Goal: Communication & Community: Answer question/provide support

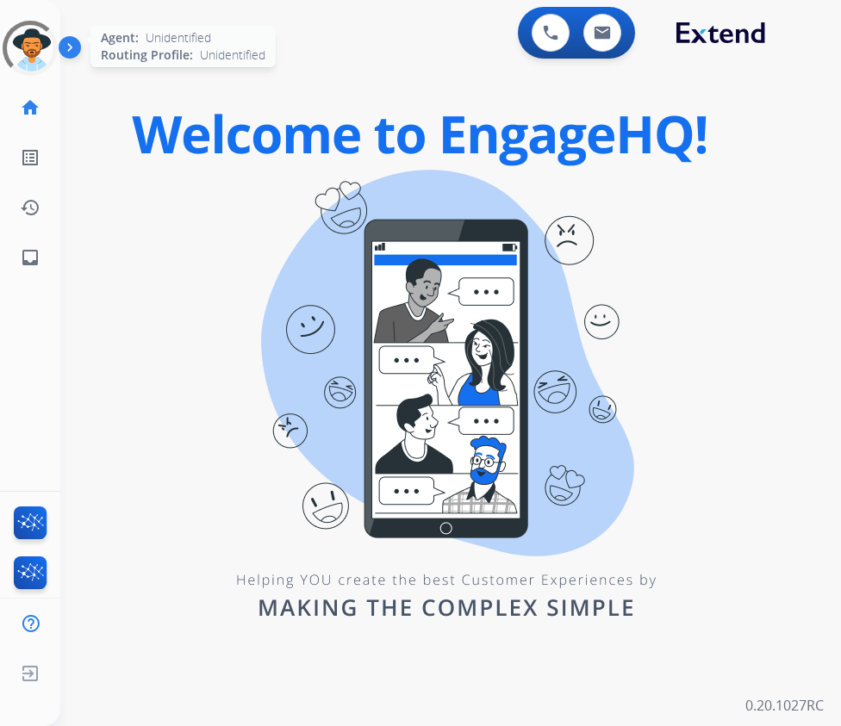
click at [26, 43] on div at bounding box center [30, 48] width 60 height 60
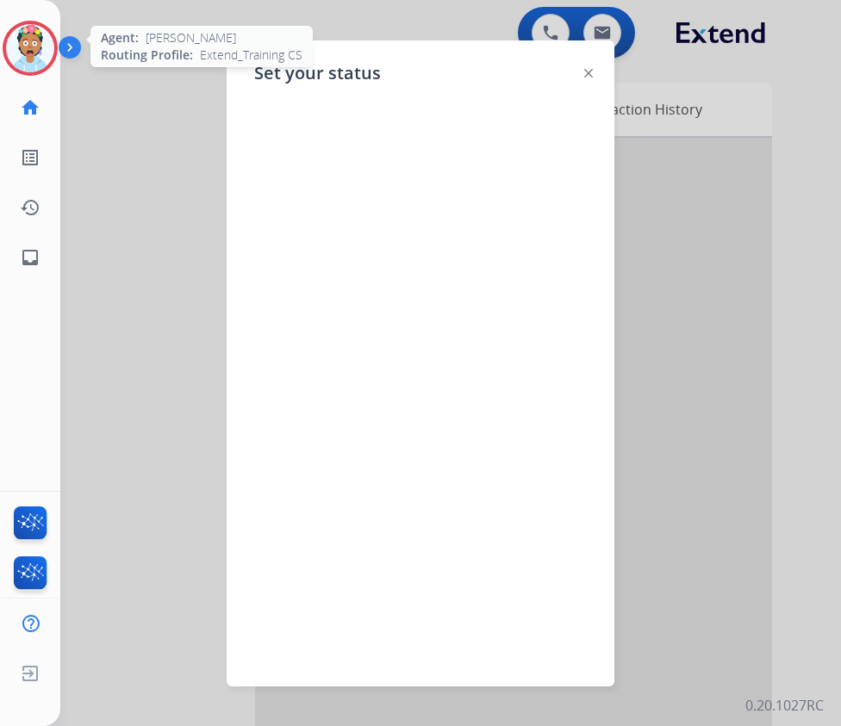
click at [588, 73] on img at bounding box center [588, 73] width 9 height 9
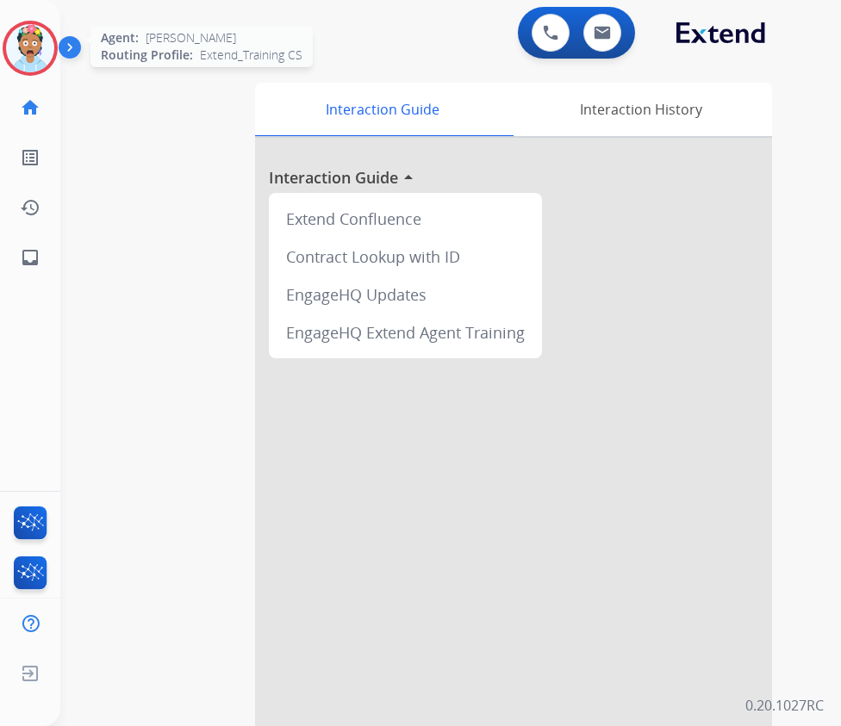
click at [28, 47] on img at bounding box center [30, 48] width 48 height 48
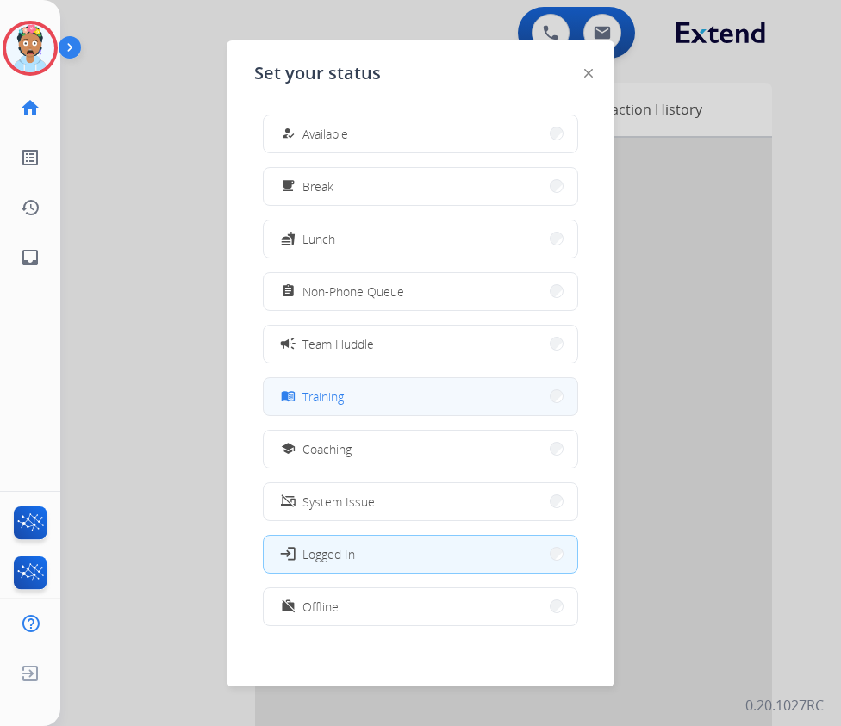
click at [341, 400] on span "Training" at bounding box center [322, 397] width 41 height 18
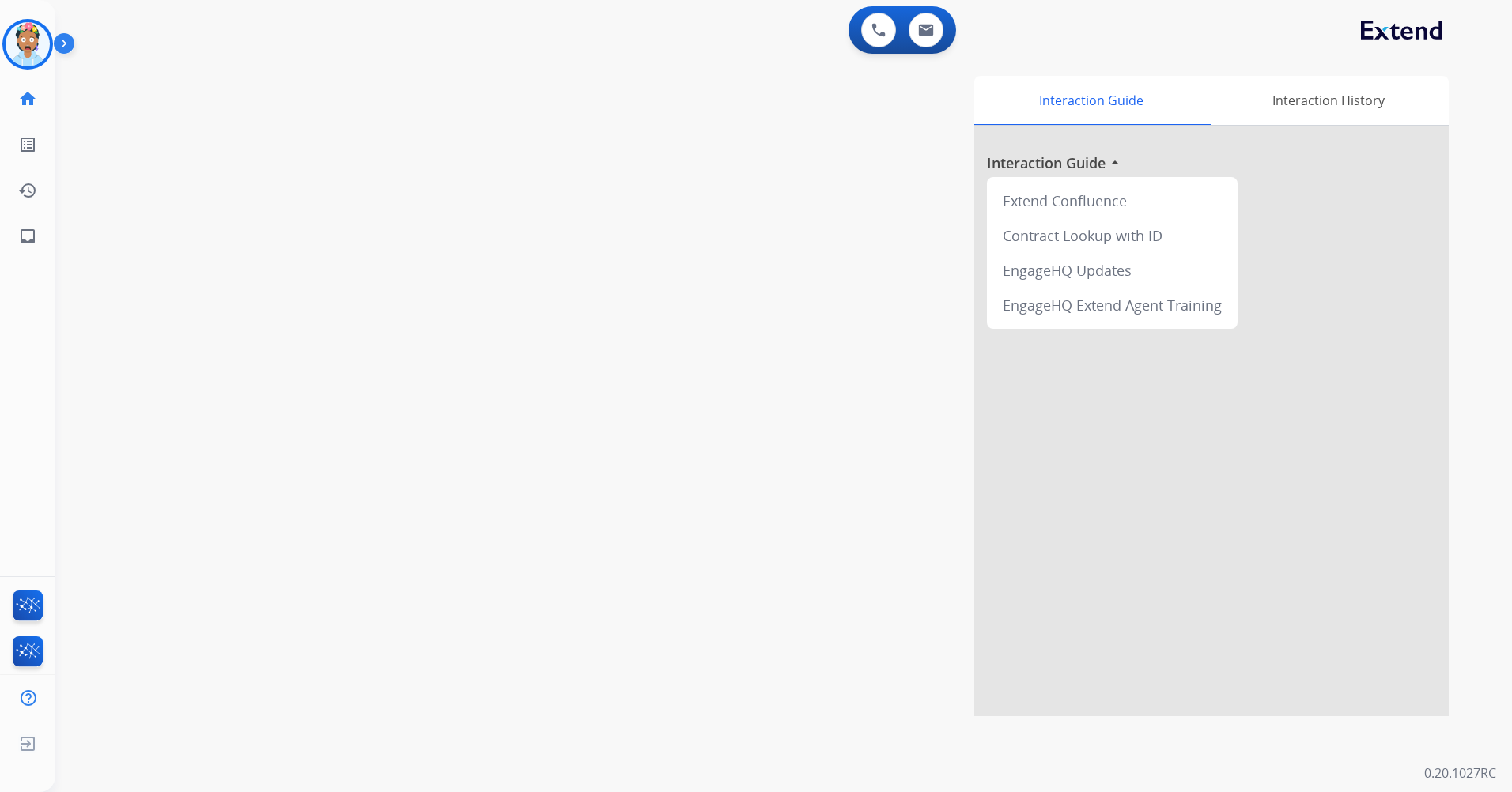
click at [716, 206] on div "Interaction Guide Interaction History Interaction Guide arrow_drop_up Extend Co…" at bounding box center [985, 396] width 926 height 641
click at [771, 39] on button at bounding box center [926, 30] width 35 height 35
select select "**********"
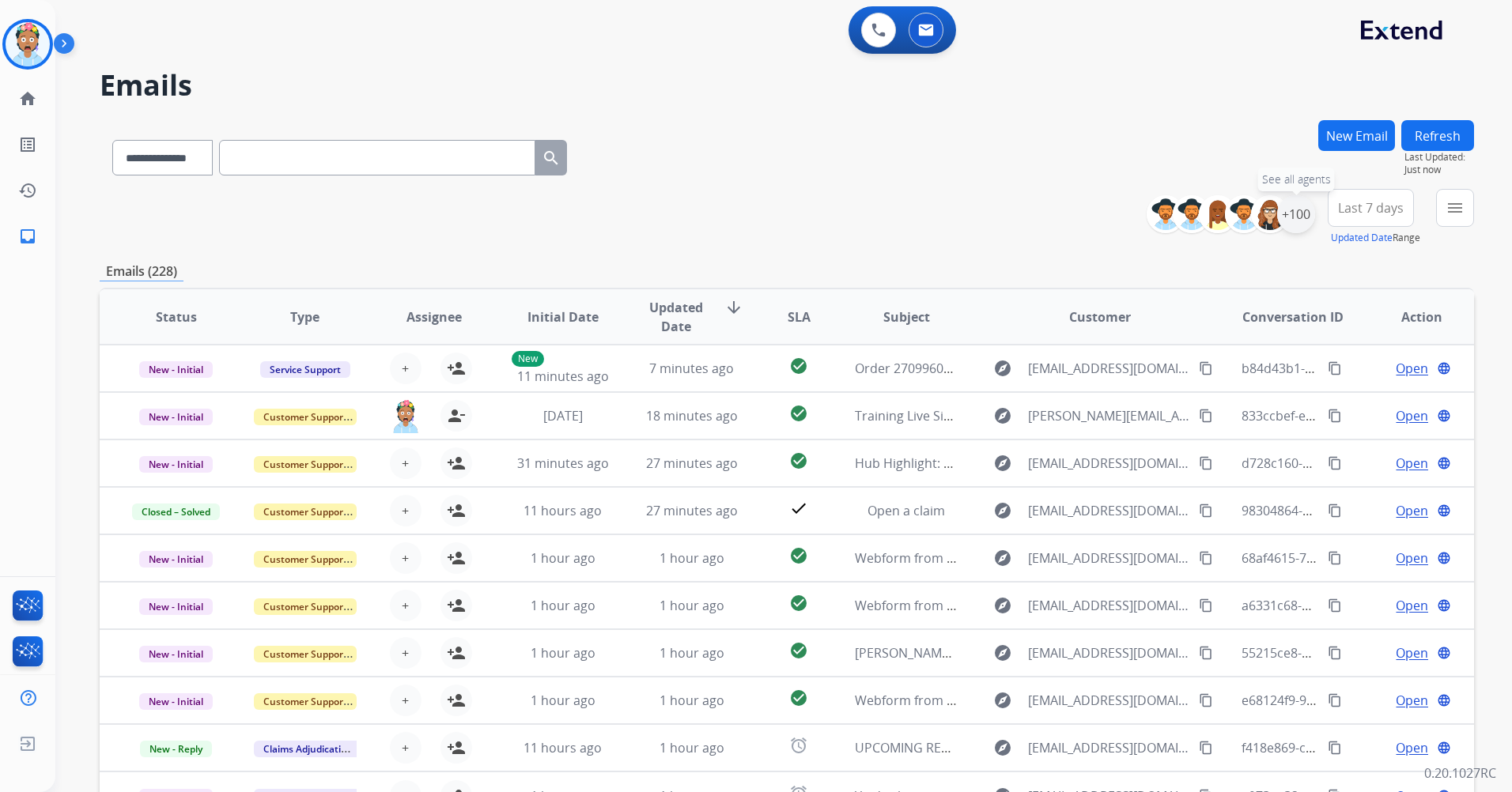
click at [771, 214] on div "+100" at bounding box center [1295, 214] width 38 height 38
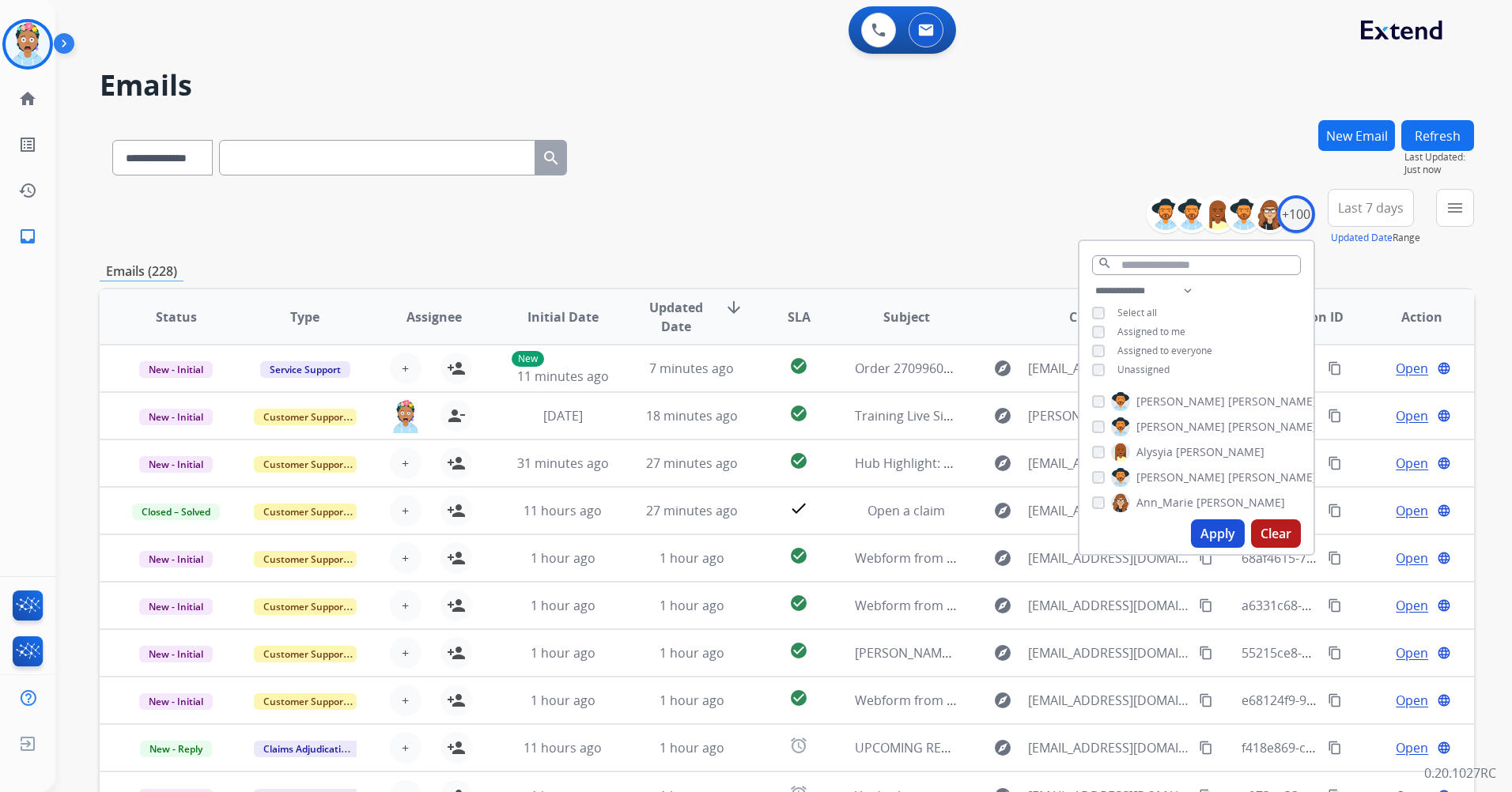
click at [771, 211] on span "Last 7 days" at bounding box center [1372, 207] width 66 height 6
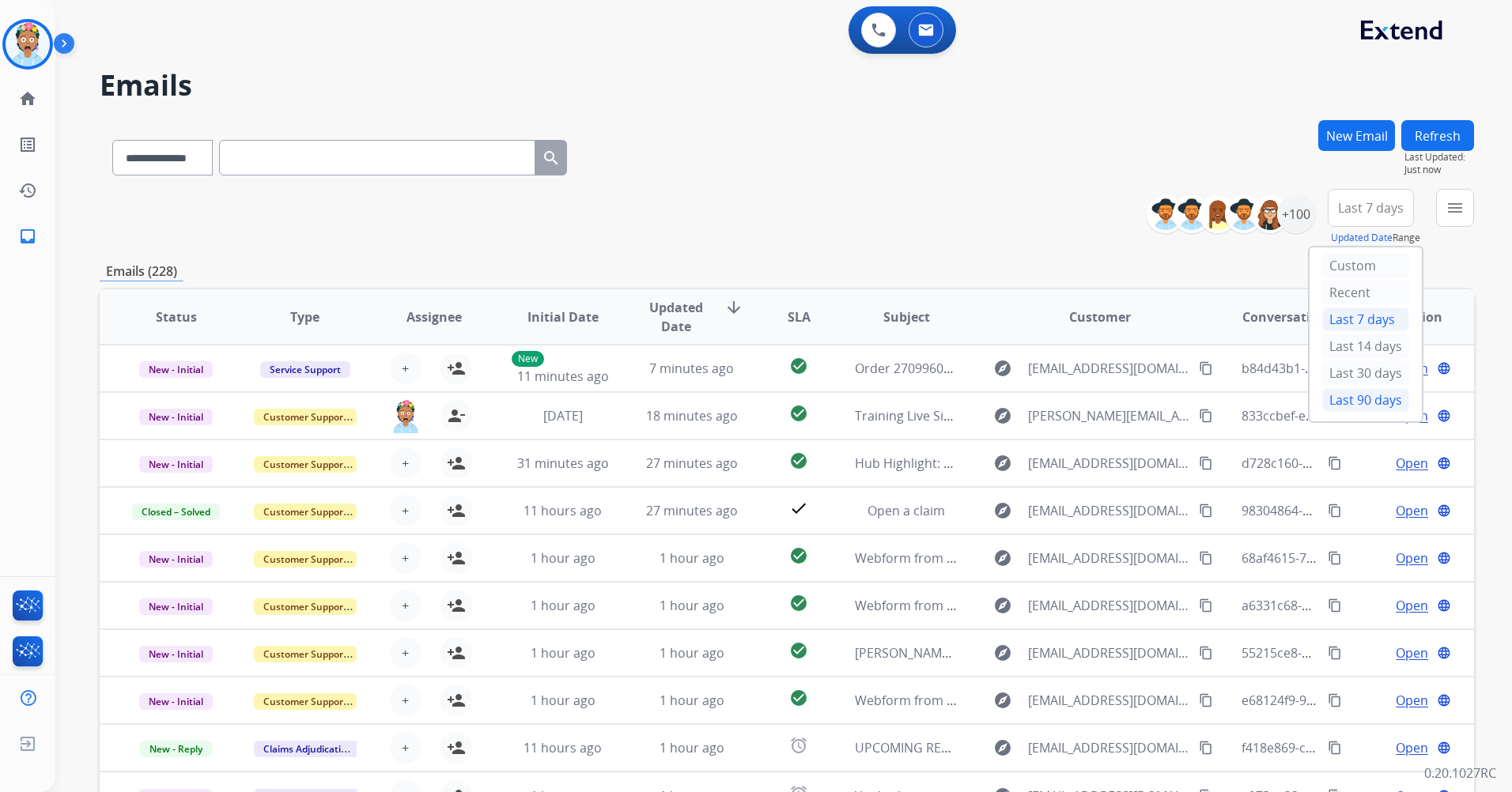
click at [771, 397] on div "Last 90 days" at bounding box center [1366, 400] width 87 height 24
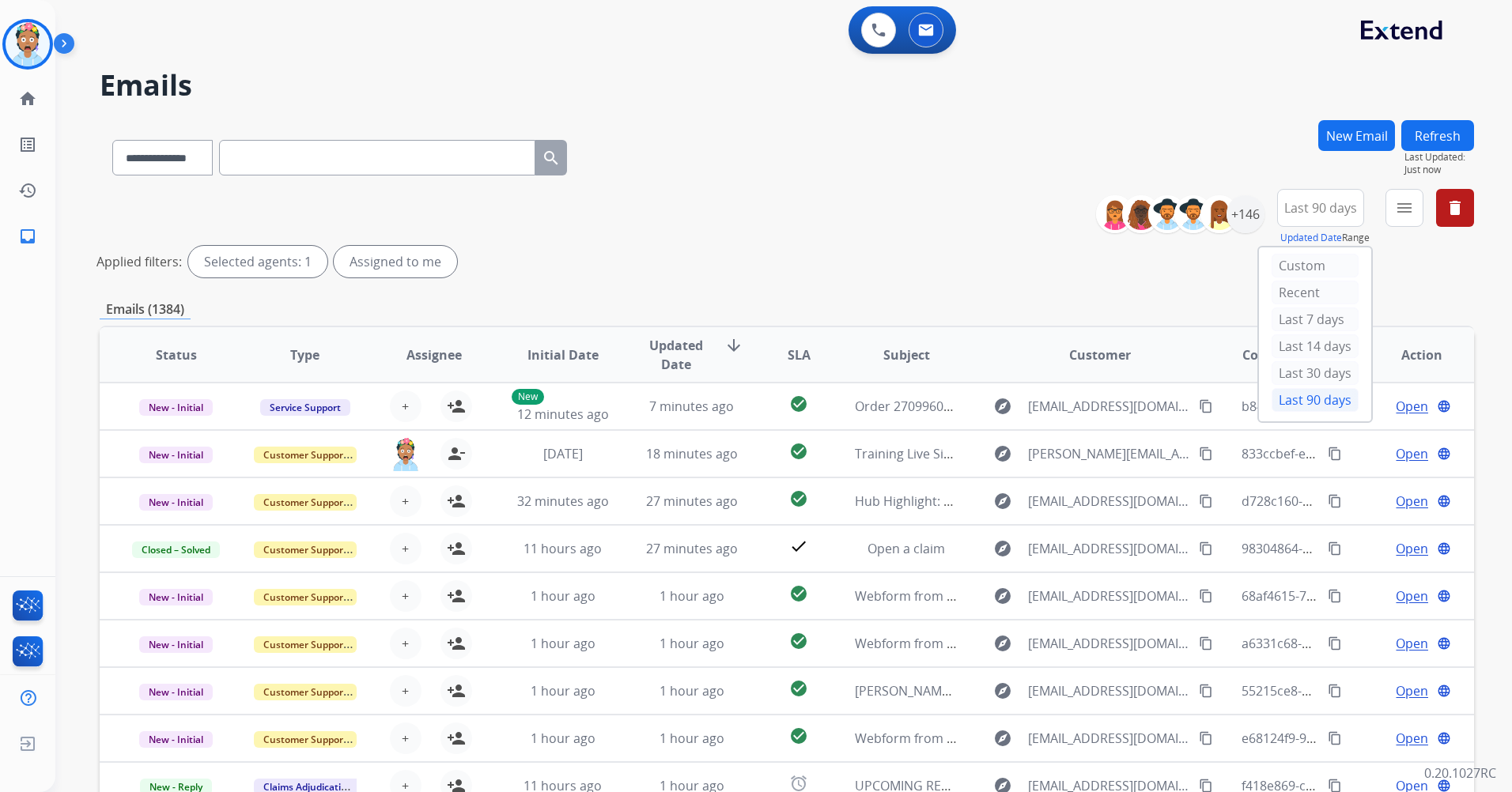
click at [173, 351] on span "Status" at bounding box center [176, 355] width 41 height 19
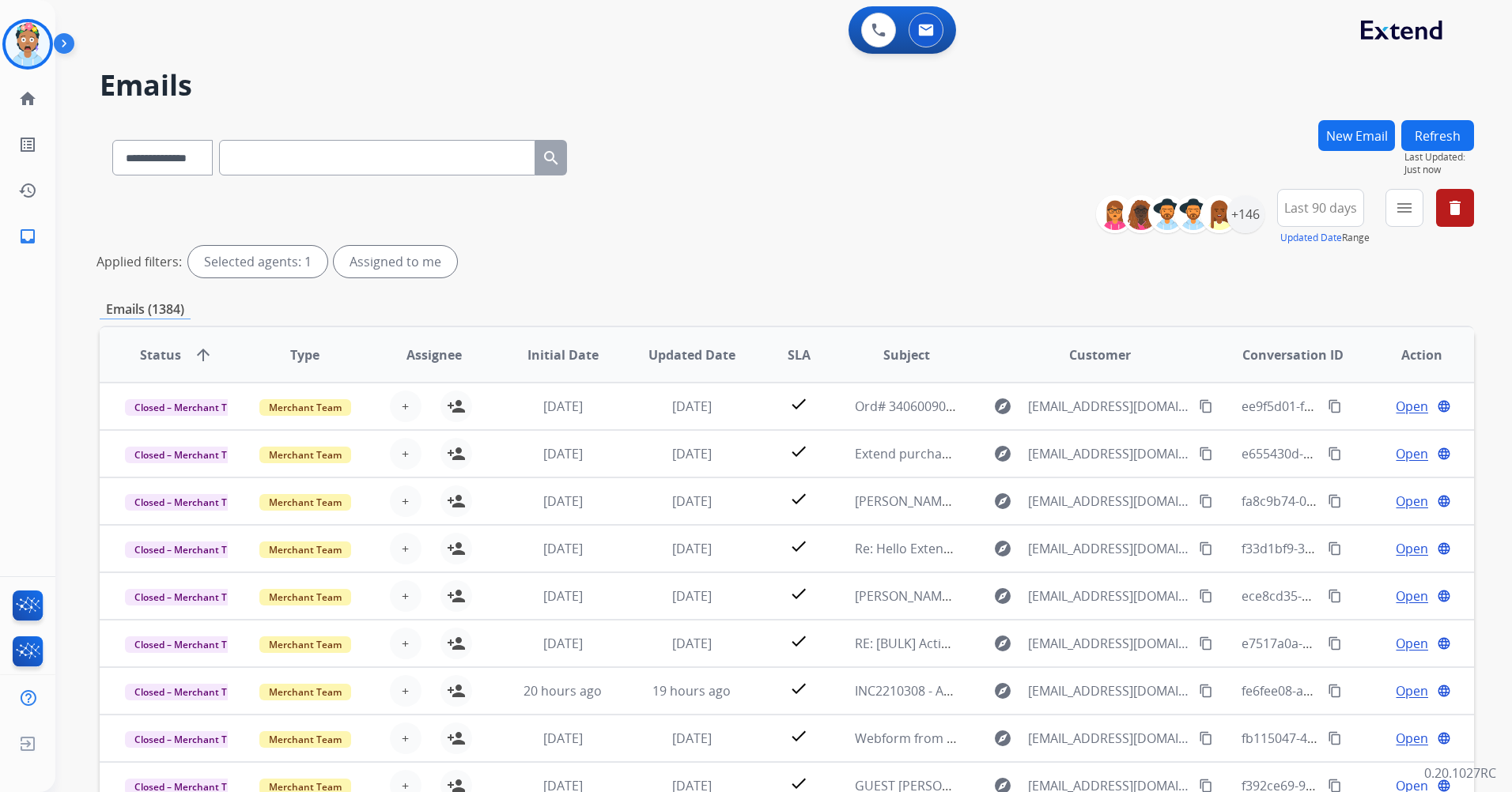
click at [173, 351] on span "Status" at bounding box center [160, 355] width 41 height 19
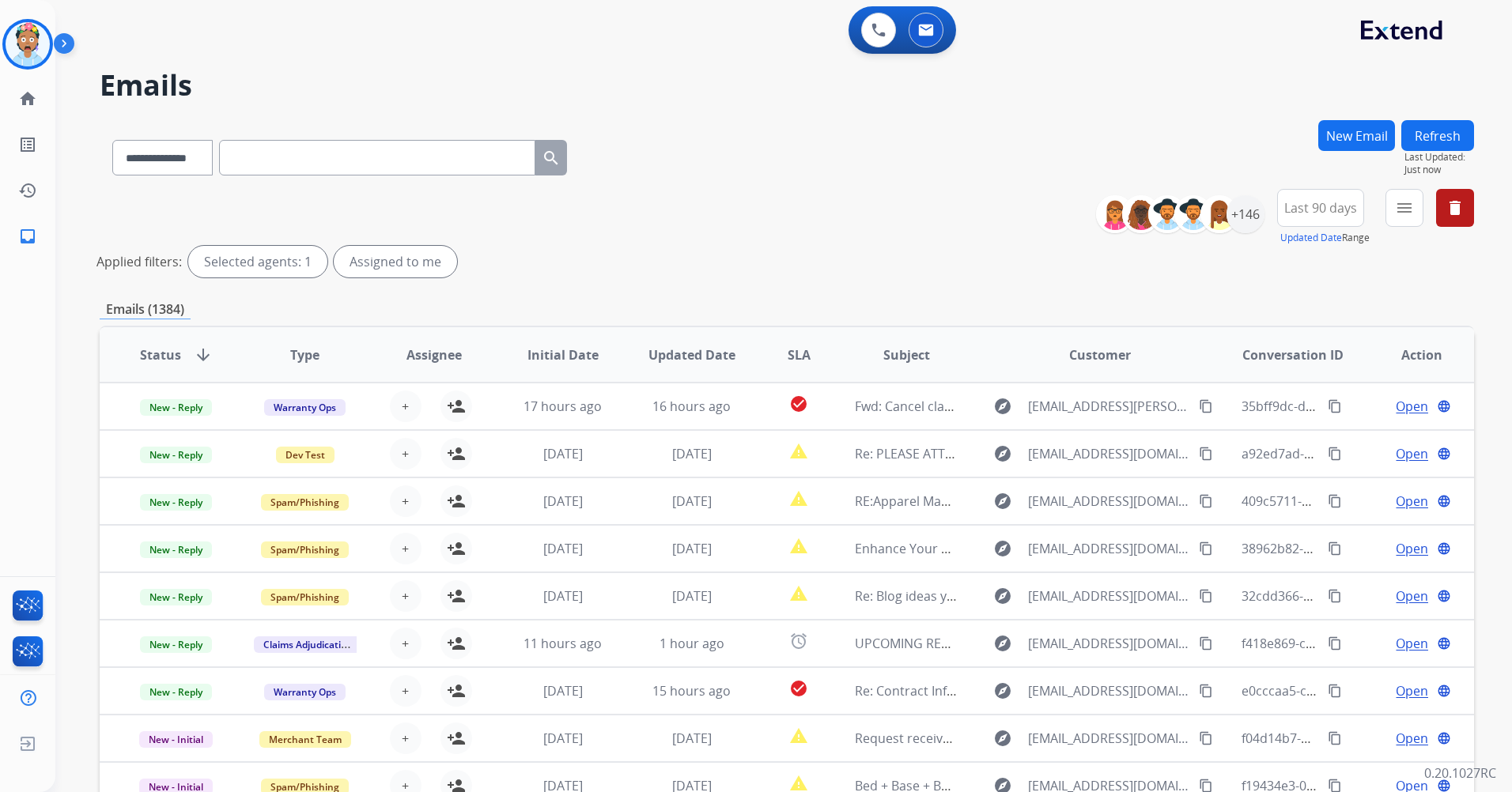
click at [169, 349] on span "Status" at bounding box center [160, 355] width 41 height 19
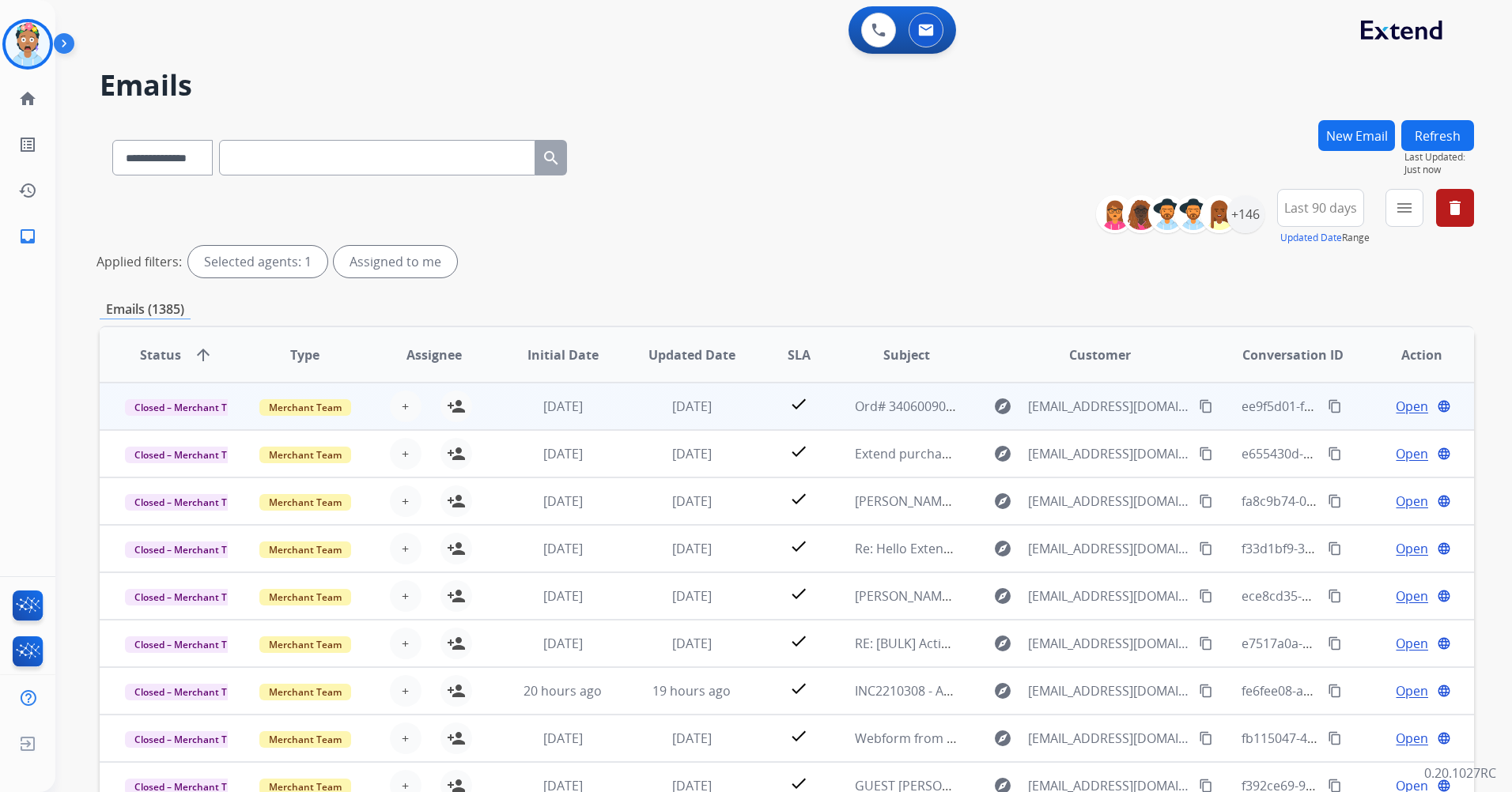
scroll to position [2, 0]
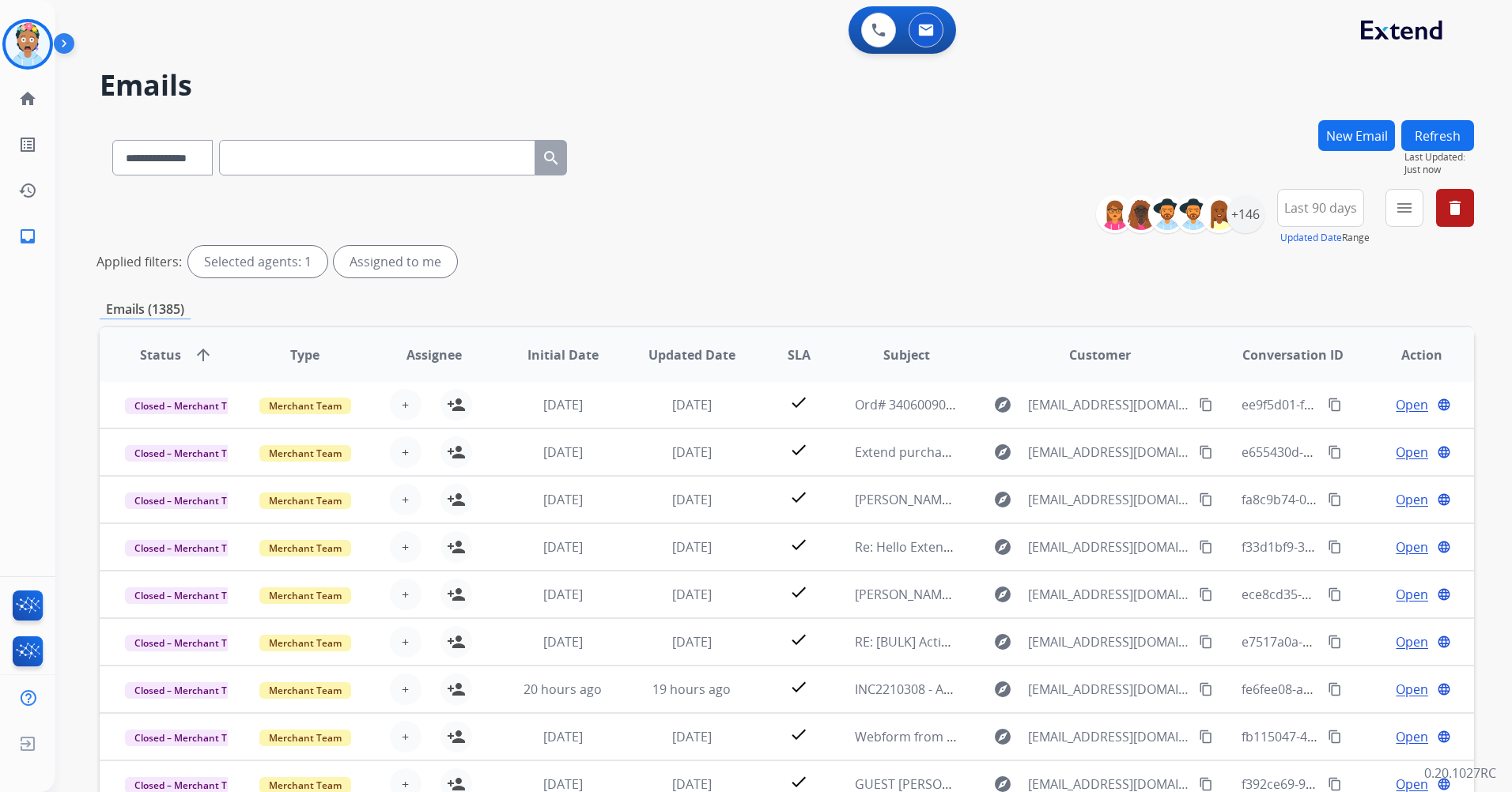
click at [163, 357] on span "Status" at bounding box center [160, 355] width 41 height 19
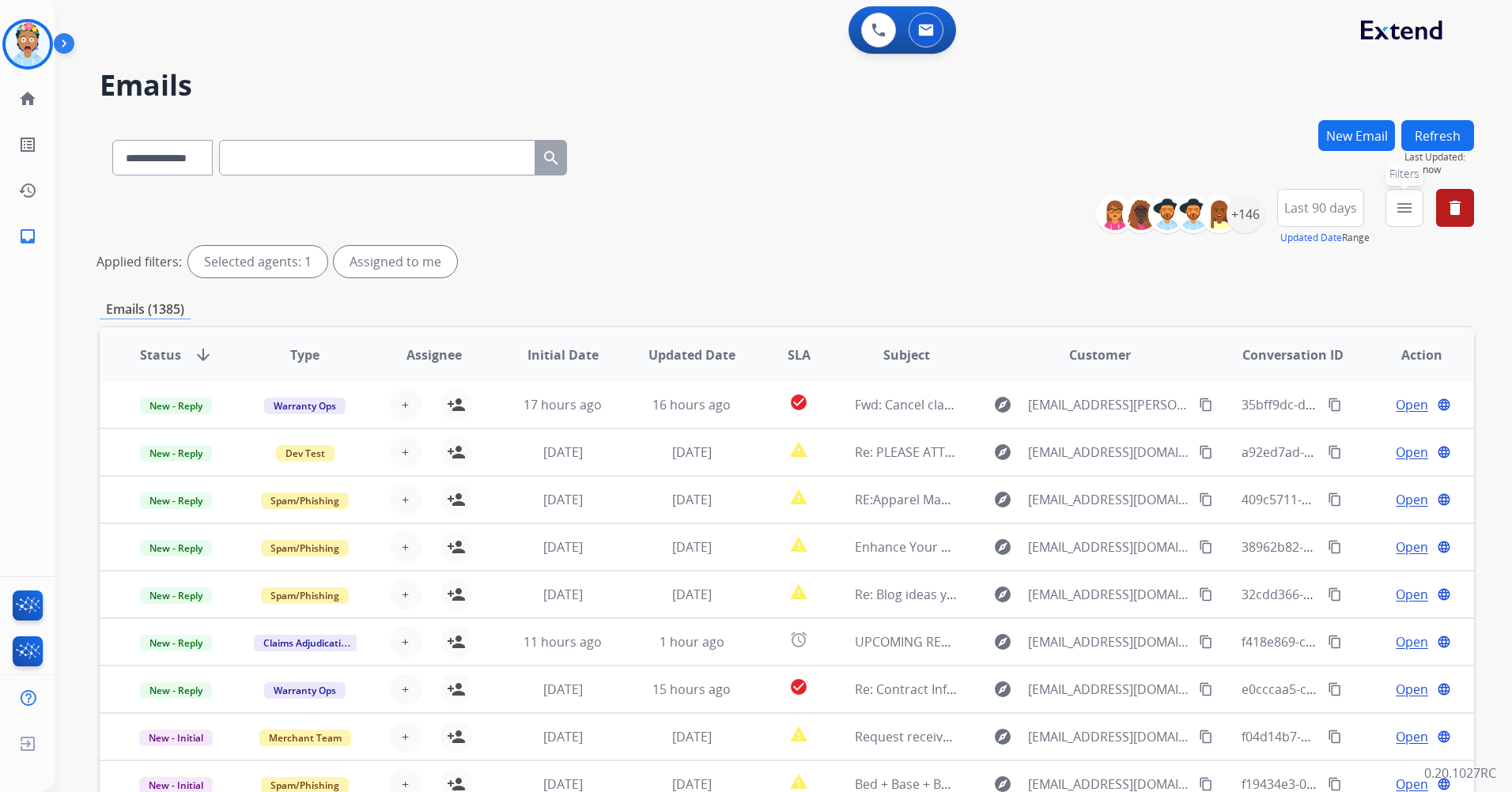
click at [771, 210] on mat-icon "menu" at bounding box center [1405, 207] width 19 height 19
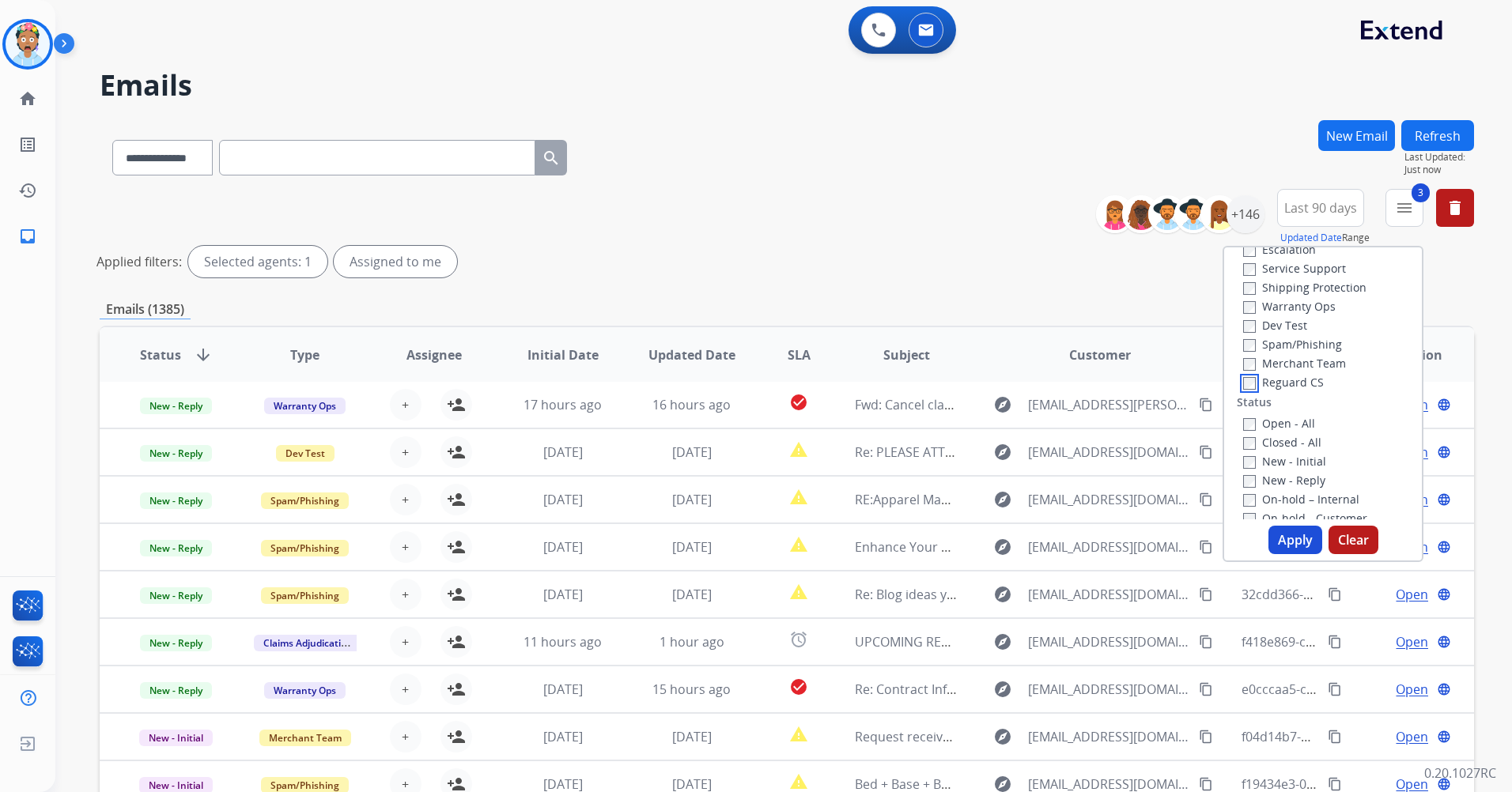
scroll to position [158, 0]
click at [771, 530] on button "Apply" at bounding box center [1295, 540] width 54 height 28
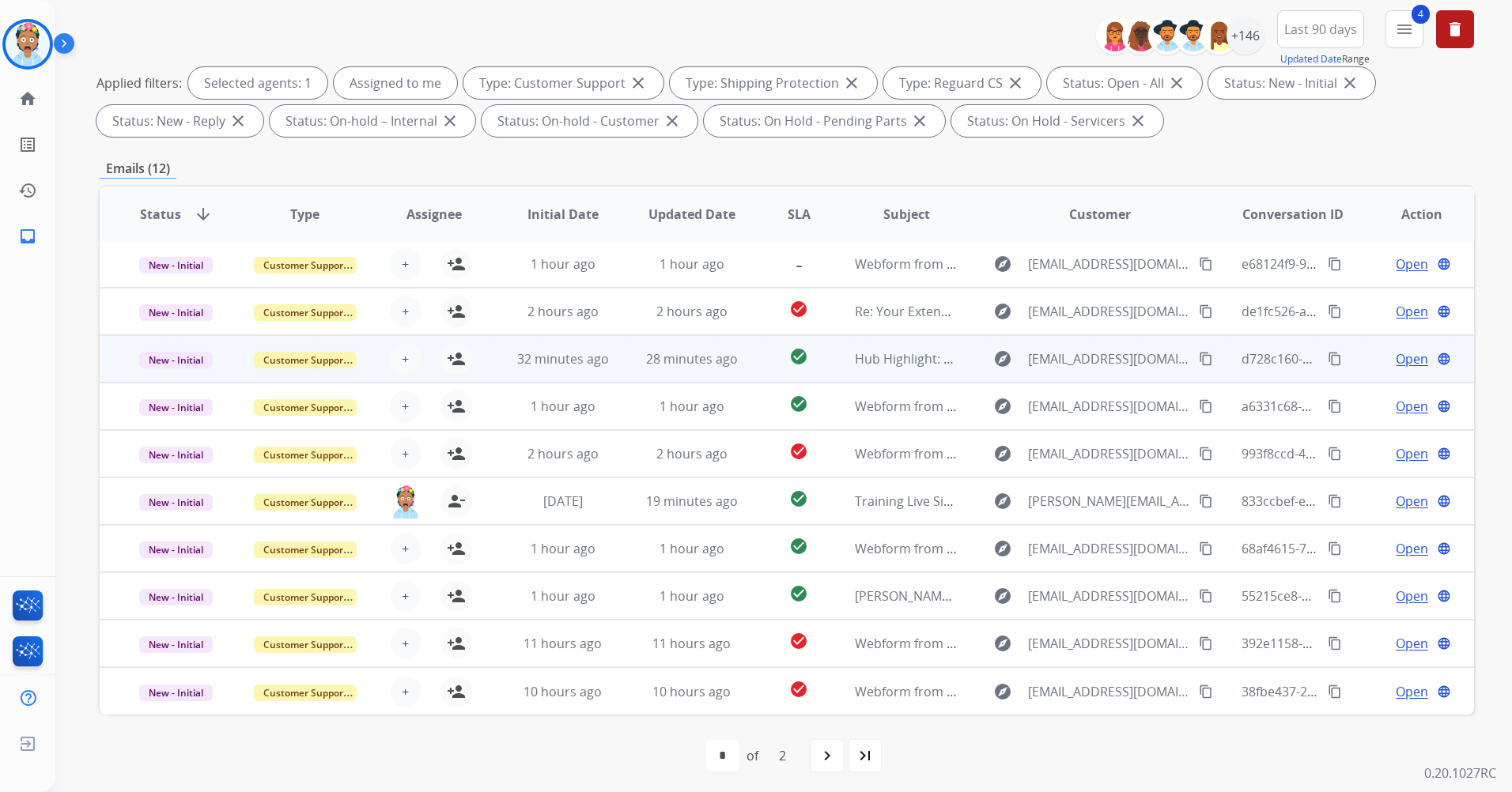
scroll to position [184, 0]
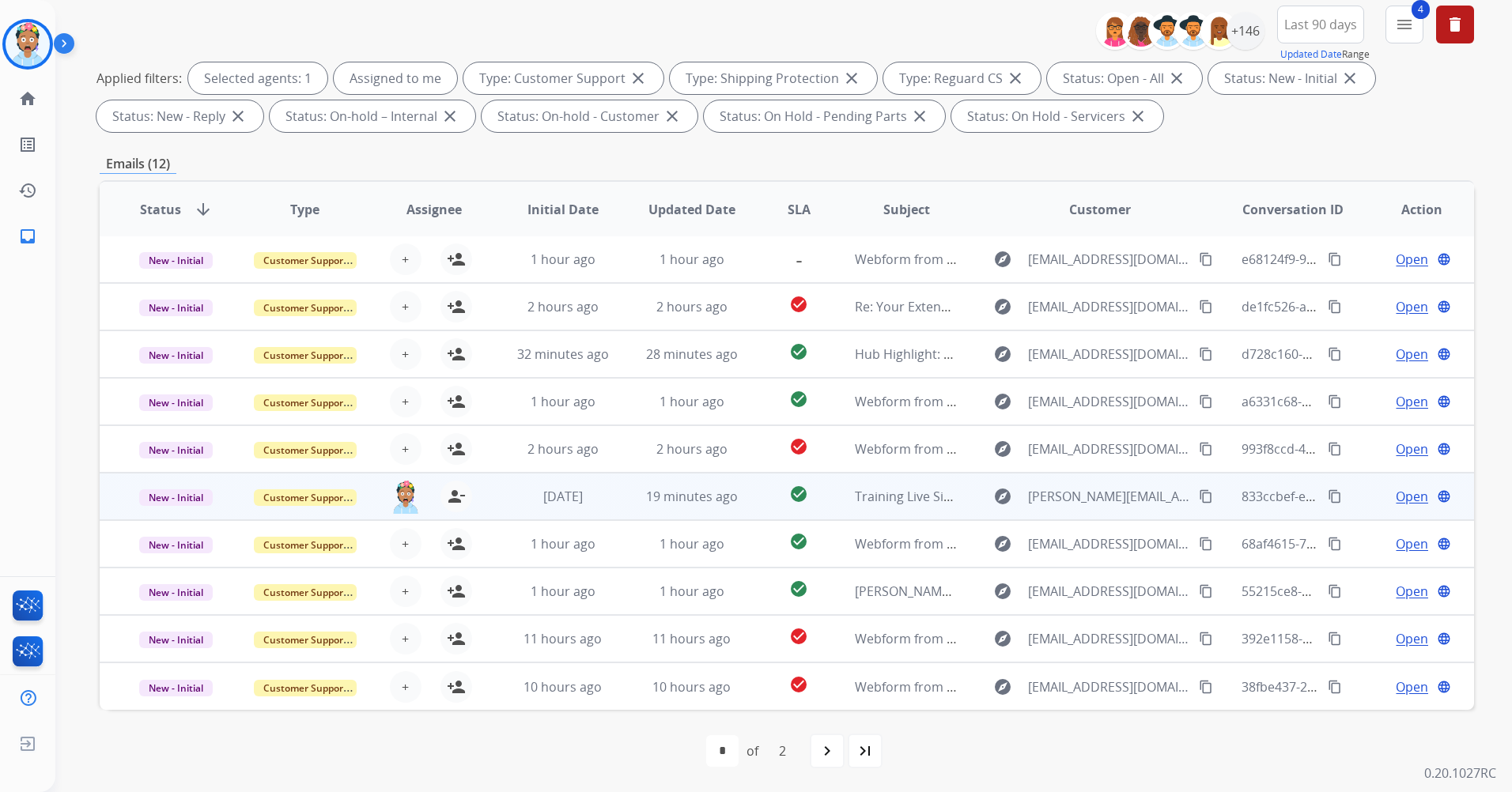
click at [771, 499] on span "Open" at bounding box center [1412, 496] width 32 height 19
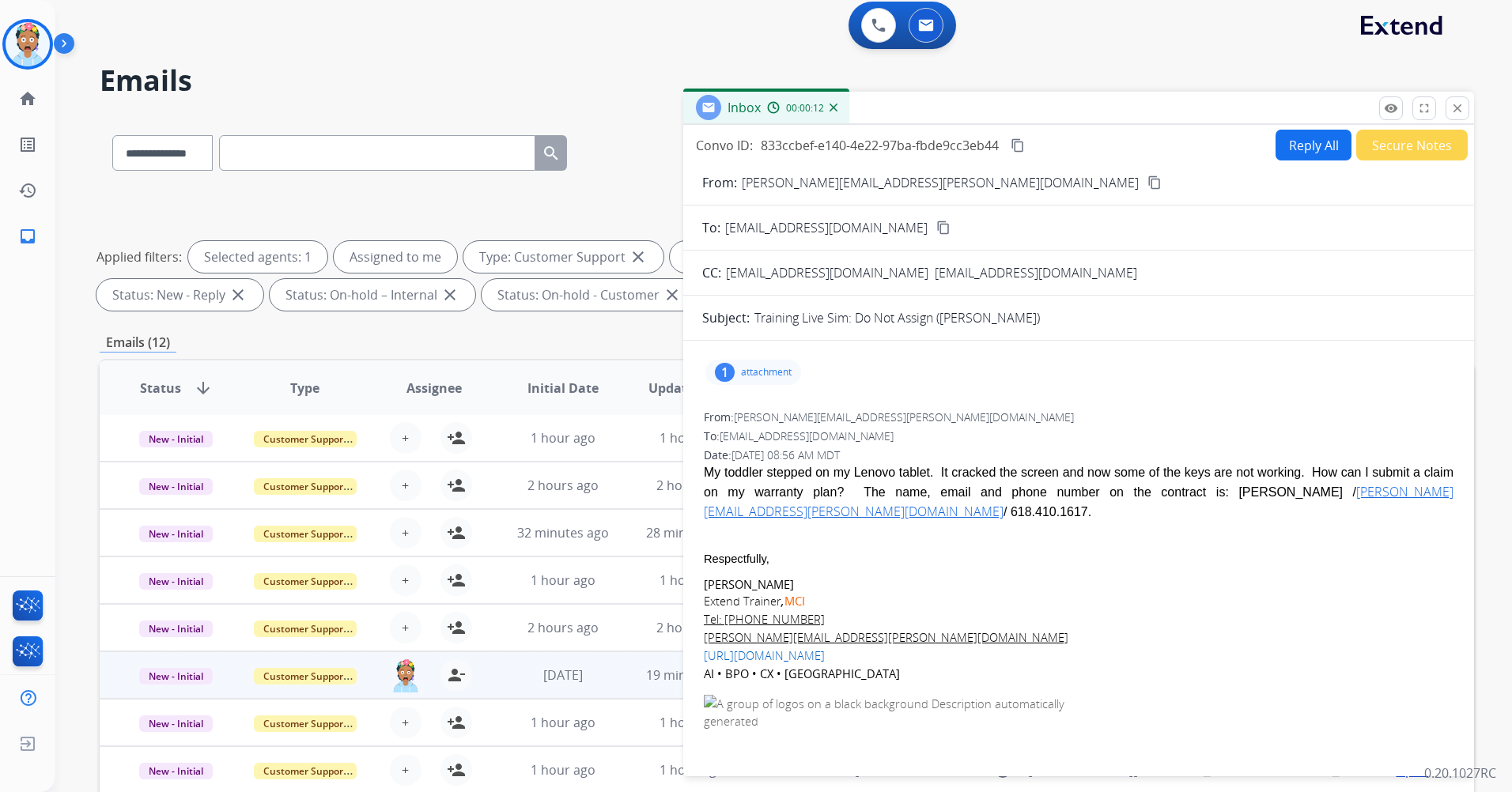
scroll to position [0, 0]
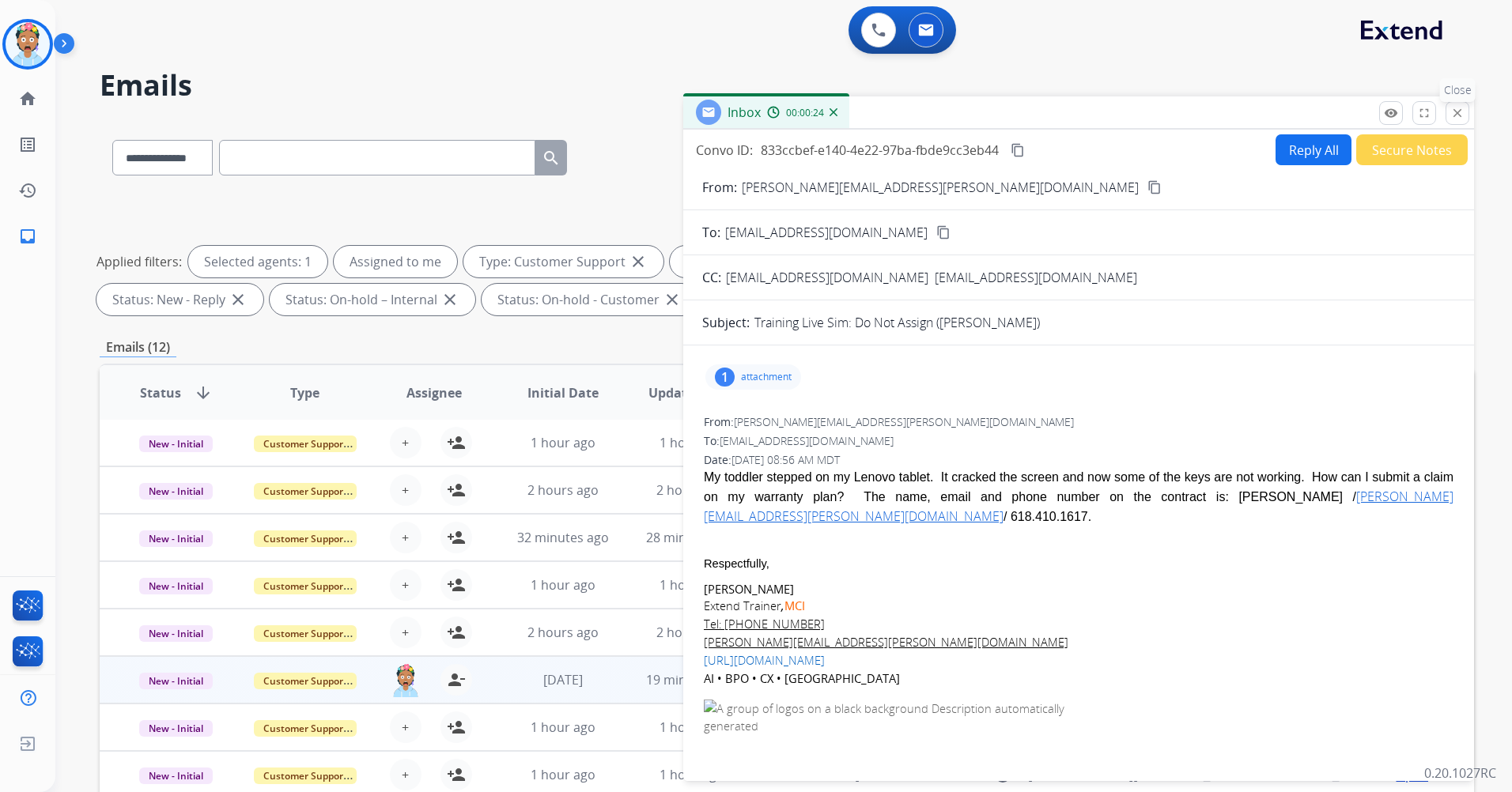
click at [771, 107] on mat-icon "close" at bounding box center [1458, 113] width 15 height 15
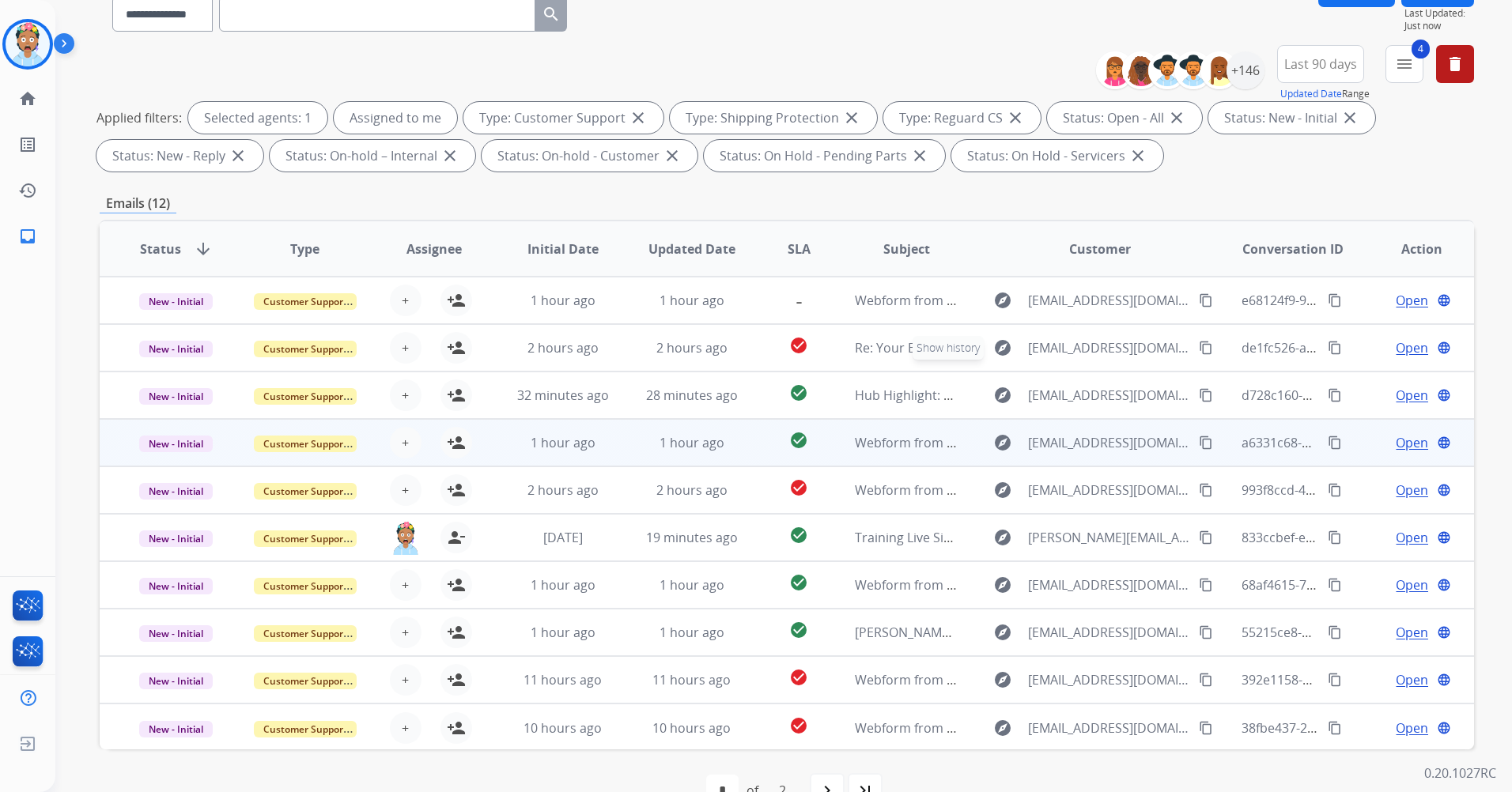
scroll to position [184, 0]
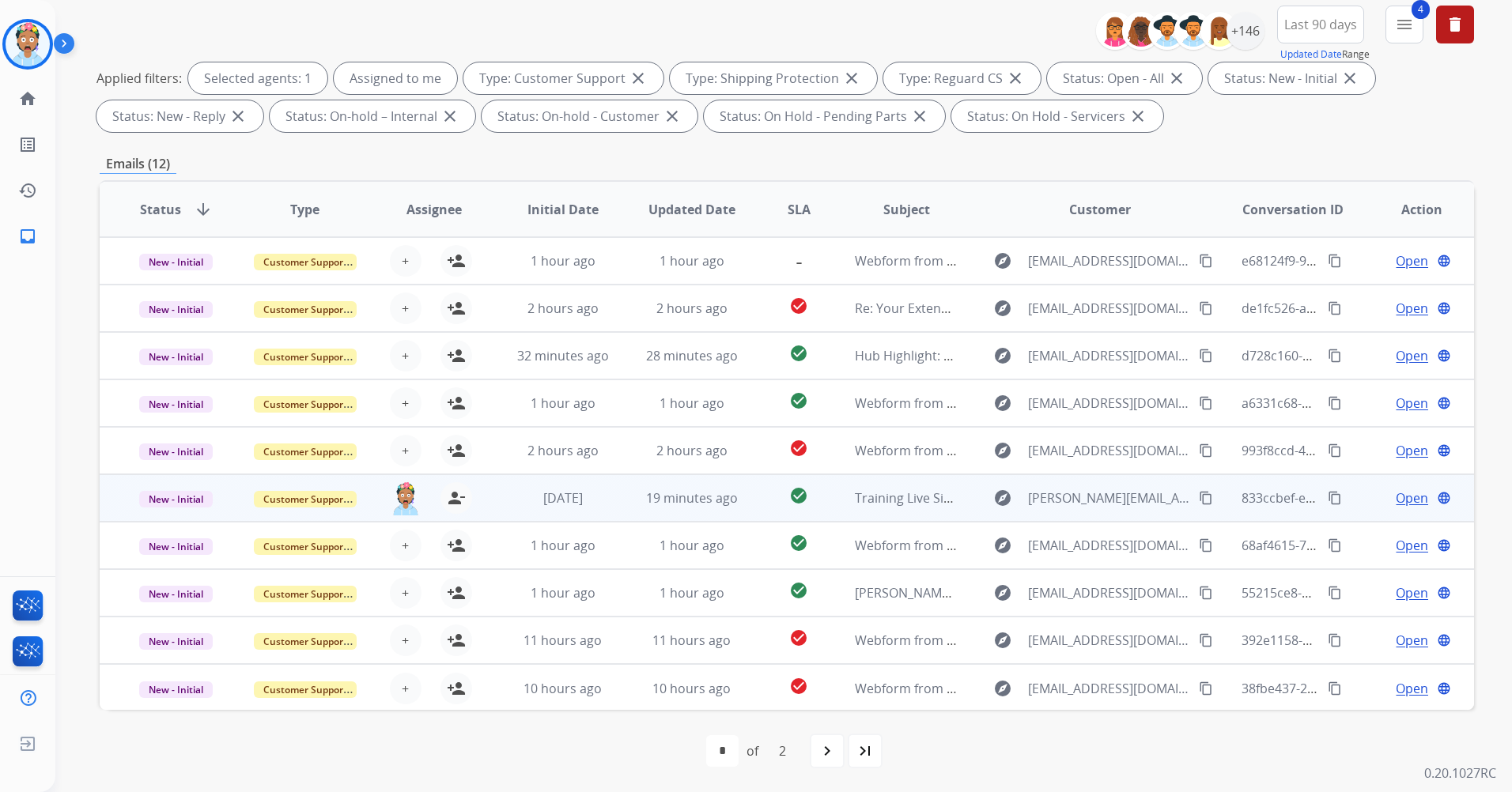
click at [771, 496] on span "Open" at bounding box center [1412, 497] width 32 height 19
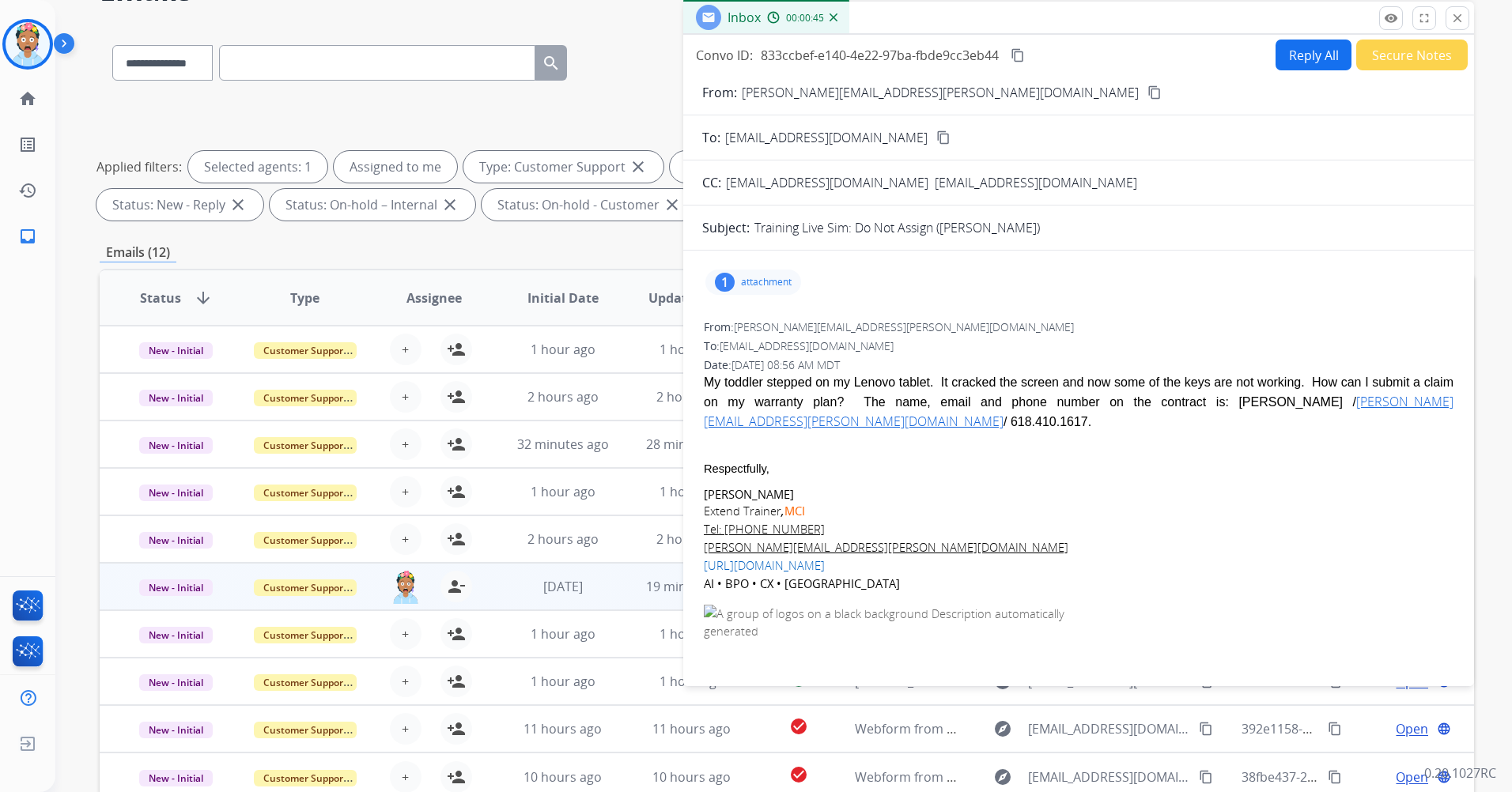
scroll to position [0, 0]
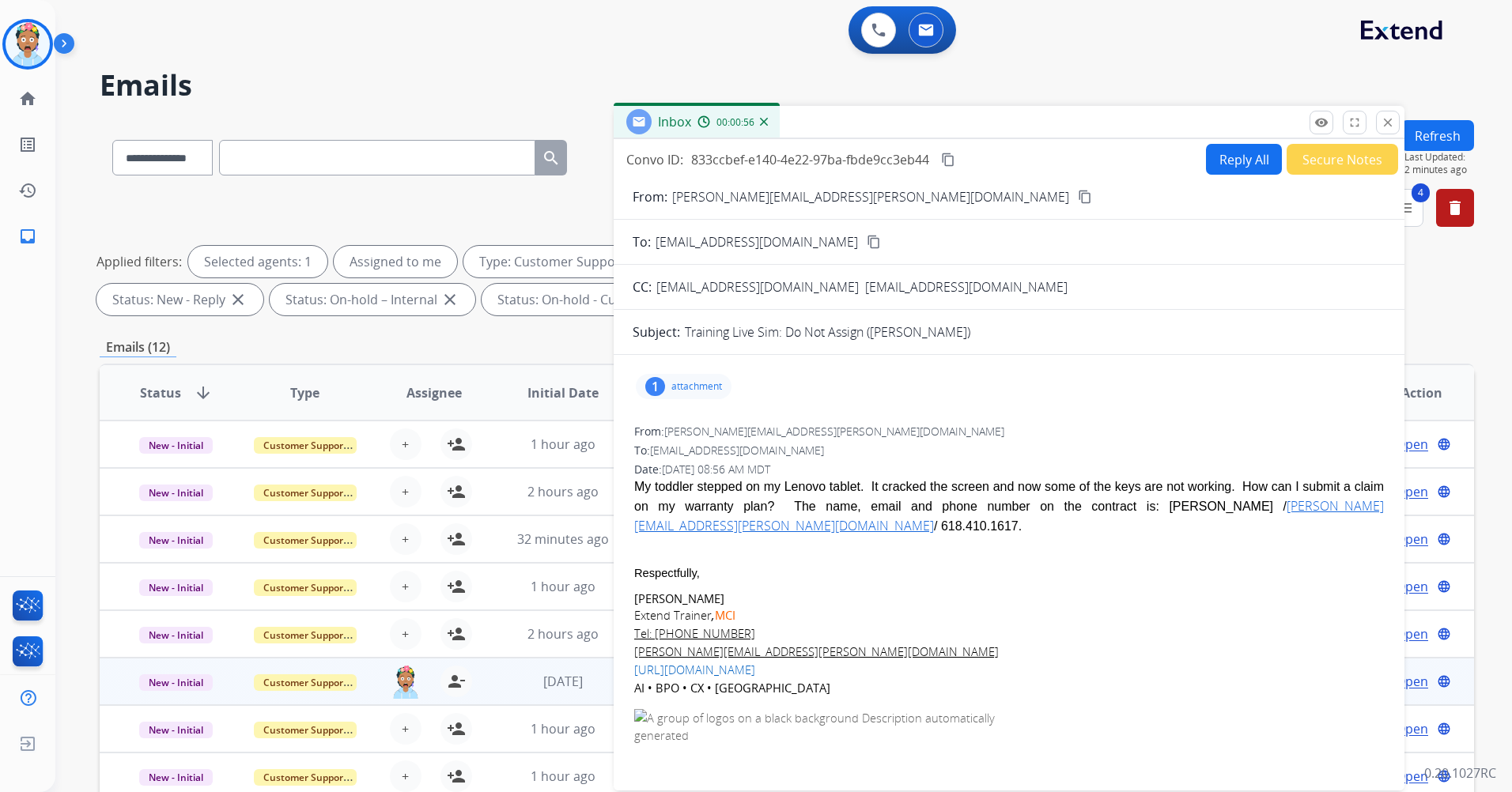
drag, startPoint x: 1162, startPoint y: 121, endPoint x: 1103, endPoint y: 116, distance: 59.2
click at [771, 116] on div "Inbox 00:00:56" at bounding box center [1010, 122] width 791 height 33
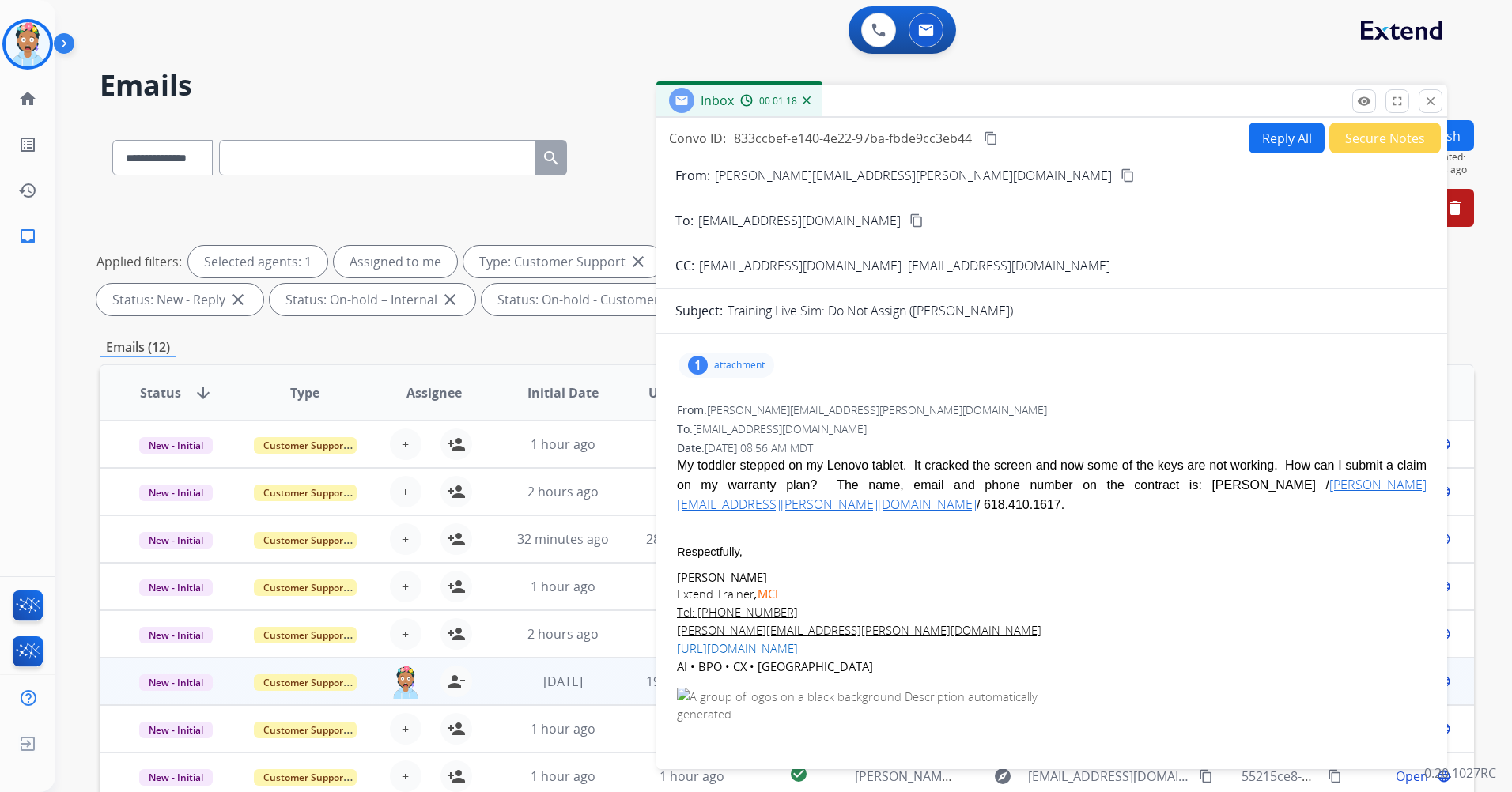
drag, startPoint x: 998, startPoint y: 110, endPoint x: 1050, endPoint y: 101, distance: 52.8
click at [771, 101] on div "Inbox 00:01:18" at bounding box center [1052, 101] width 791 height 33
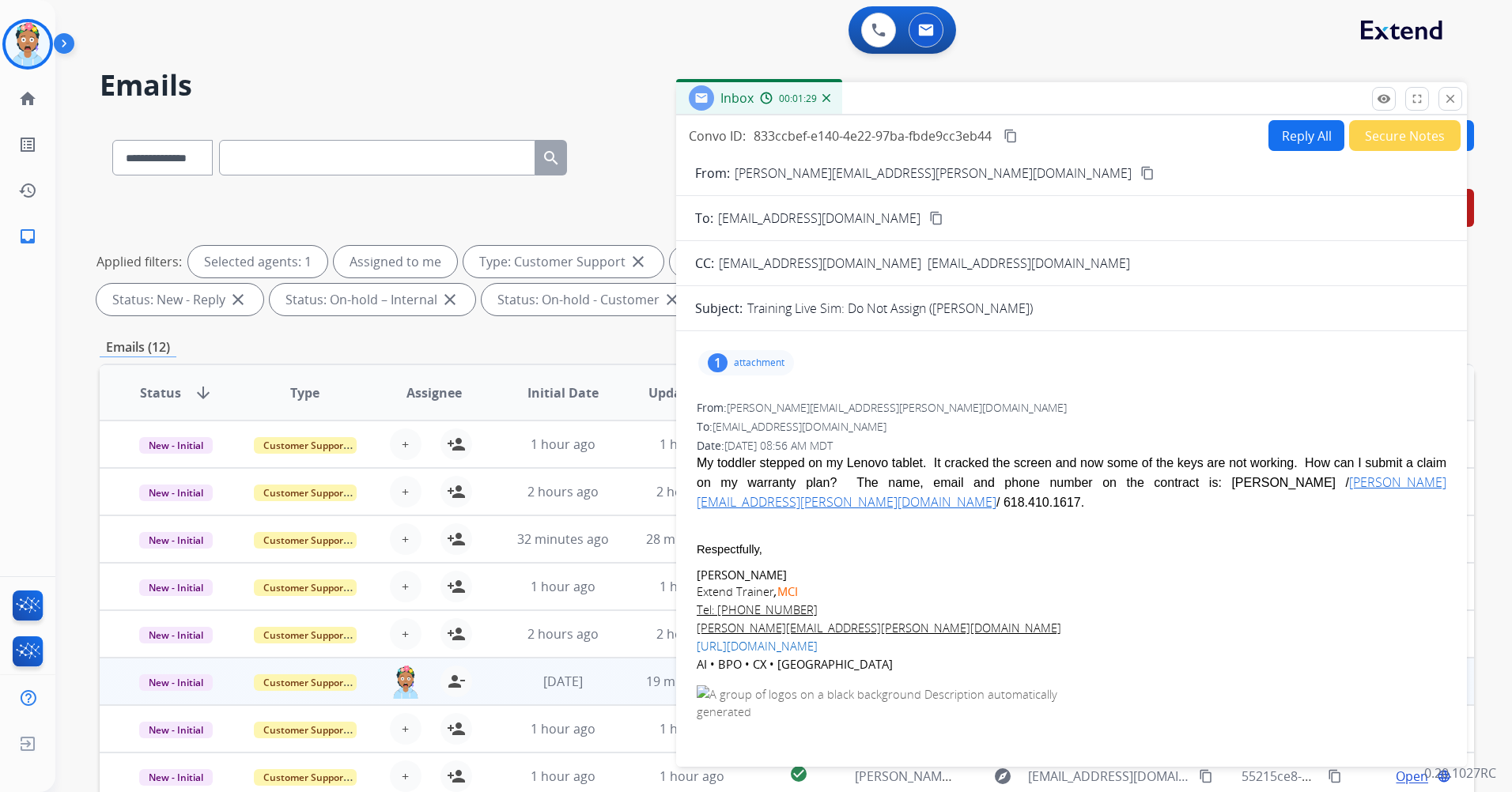
click at [771, 132] on button "Reply All" at bounding box center [1306, 136] width 76 height 31
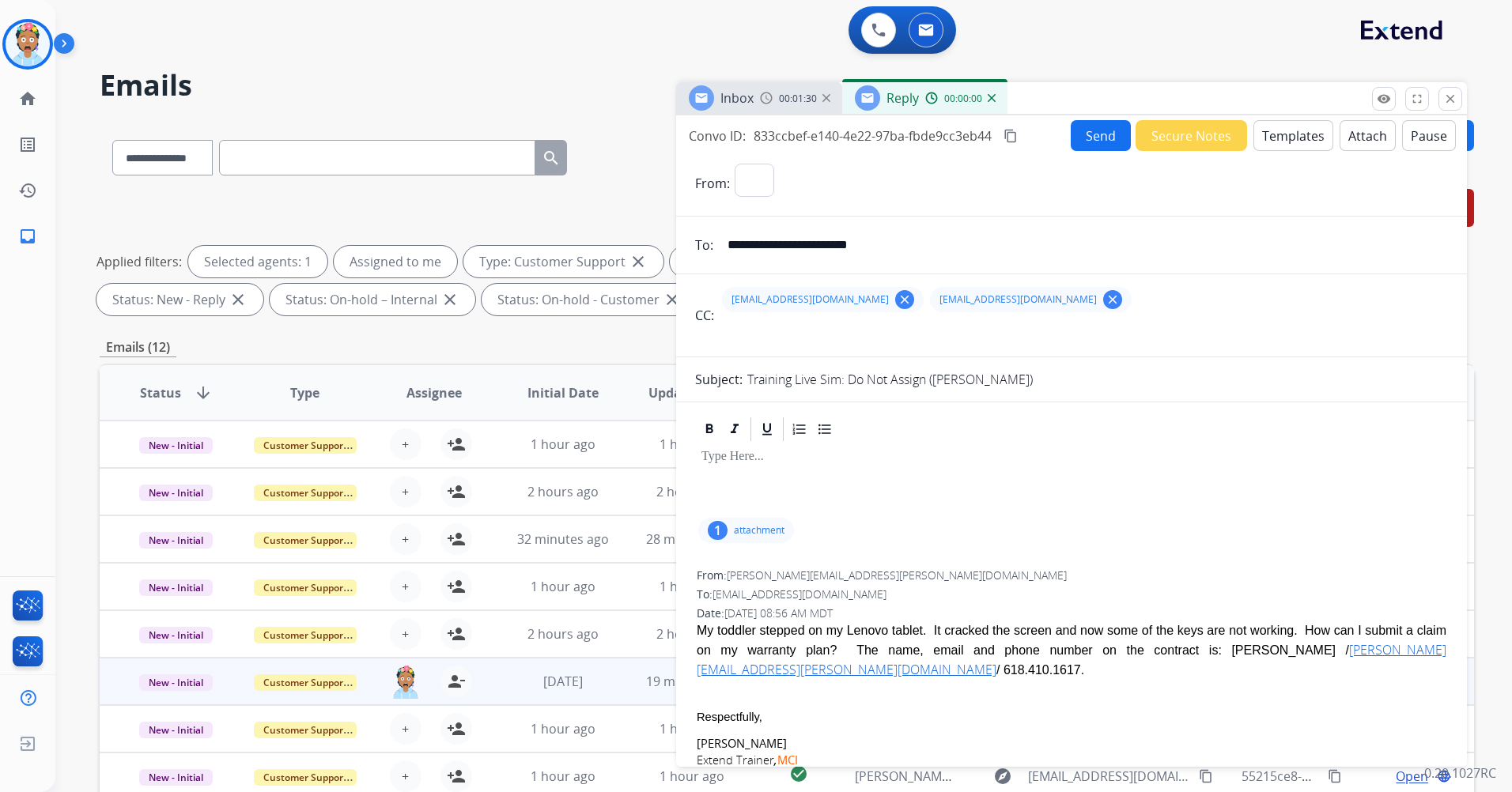
select select "**********"
click at [771, 136] on button "Templates" at bounding box center [1294, 136] width 80 height 31
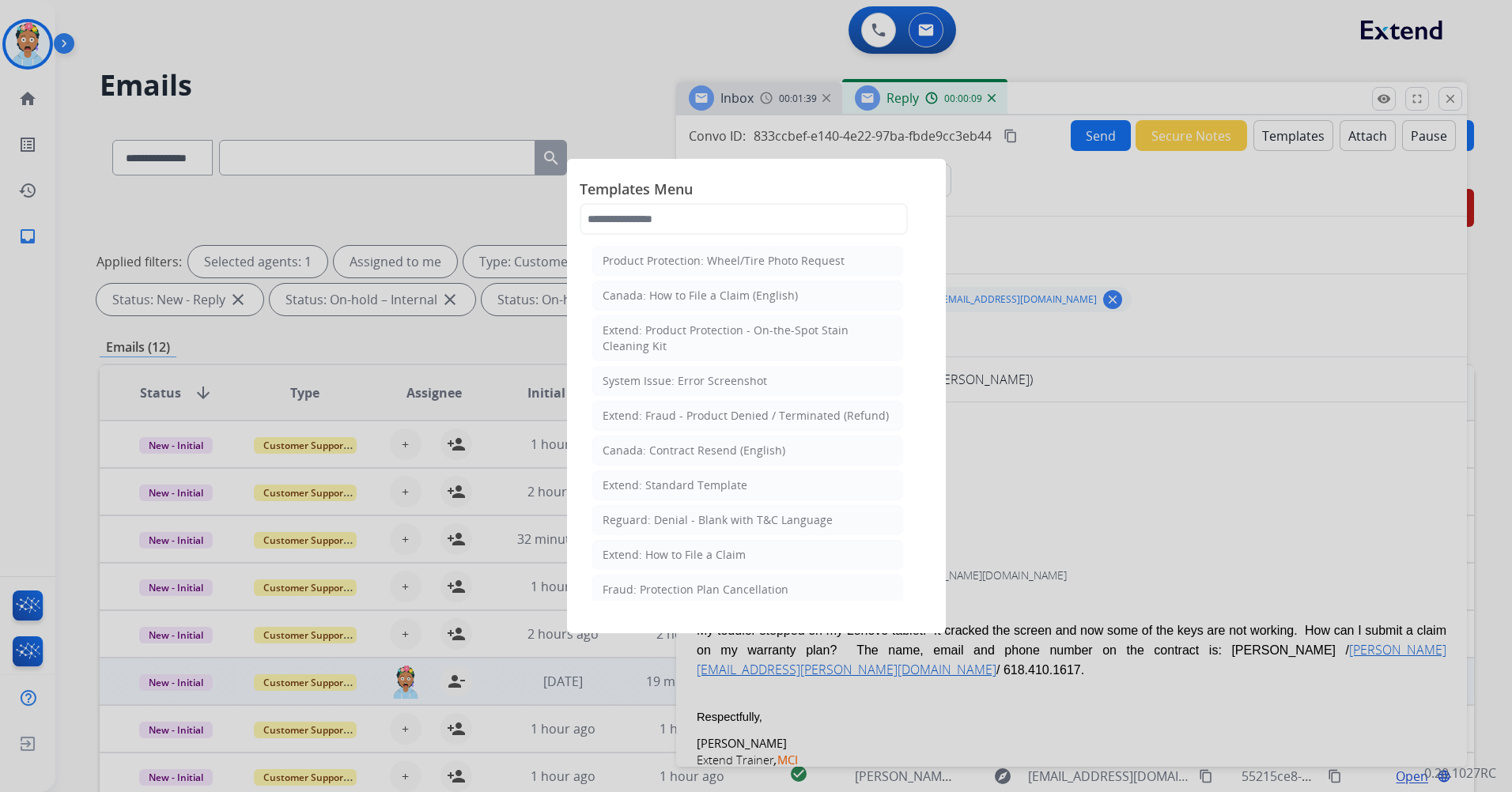
click at [750, 553] on li "Extend: How to File a Claim" at bounding box center [747, 554] width 311 height 30
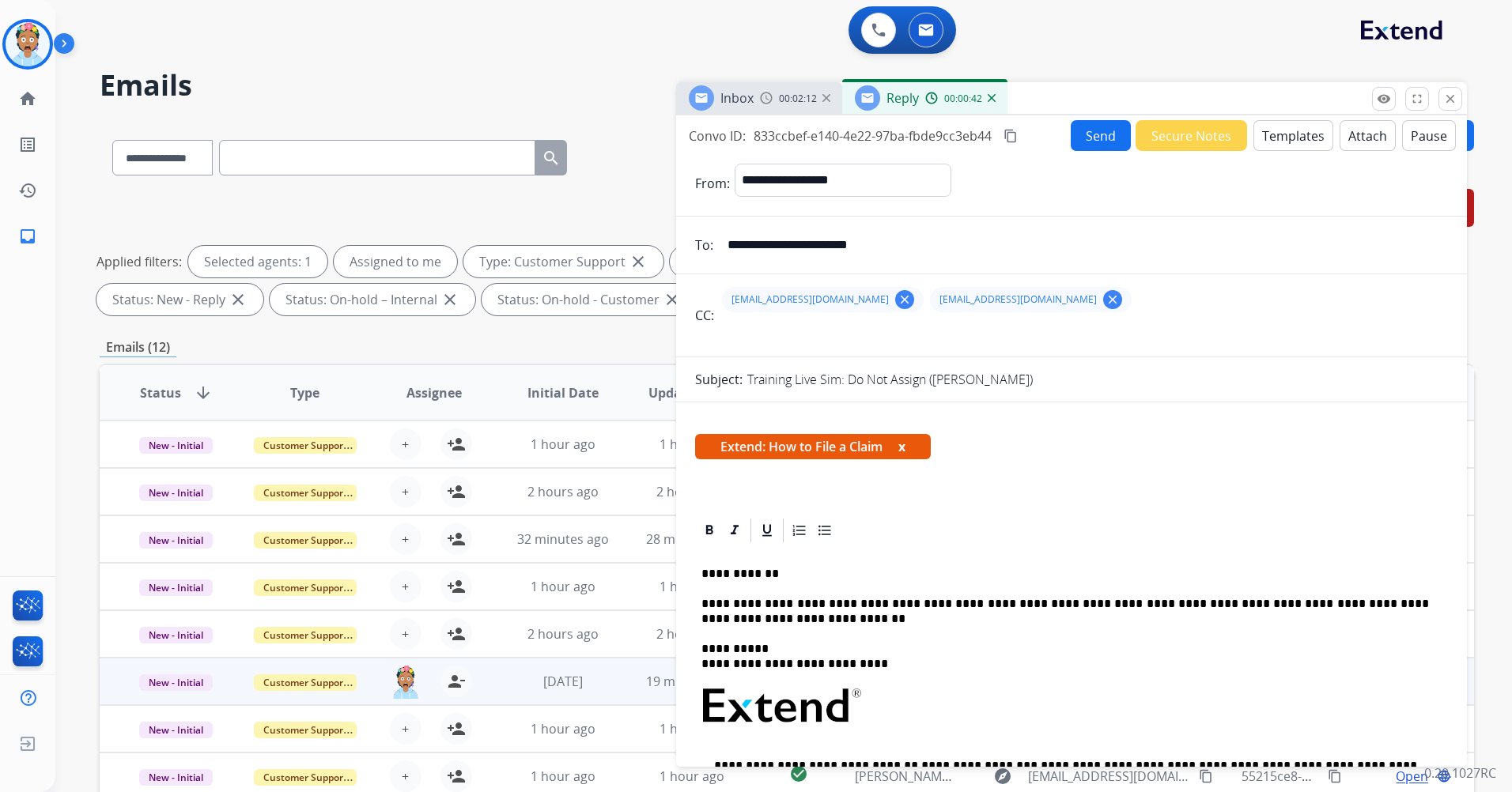
click at [771, 137] on button "Send" at bounding box center [1101, 136] width 60 height 31
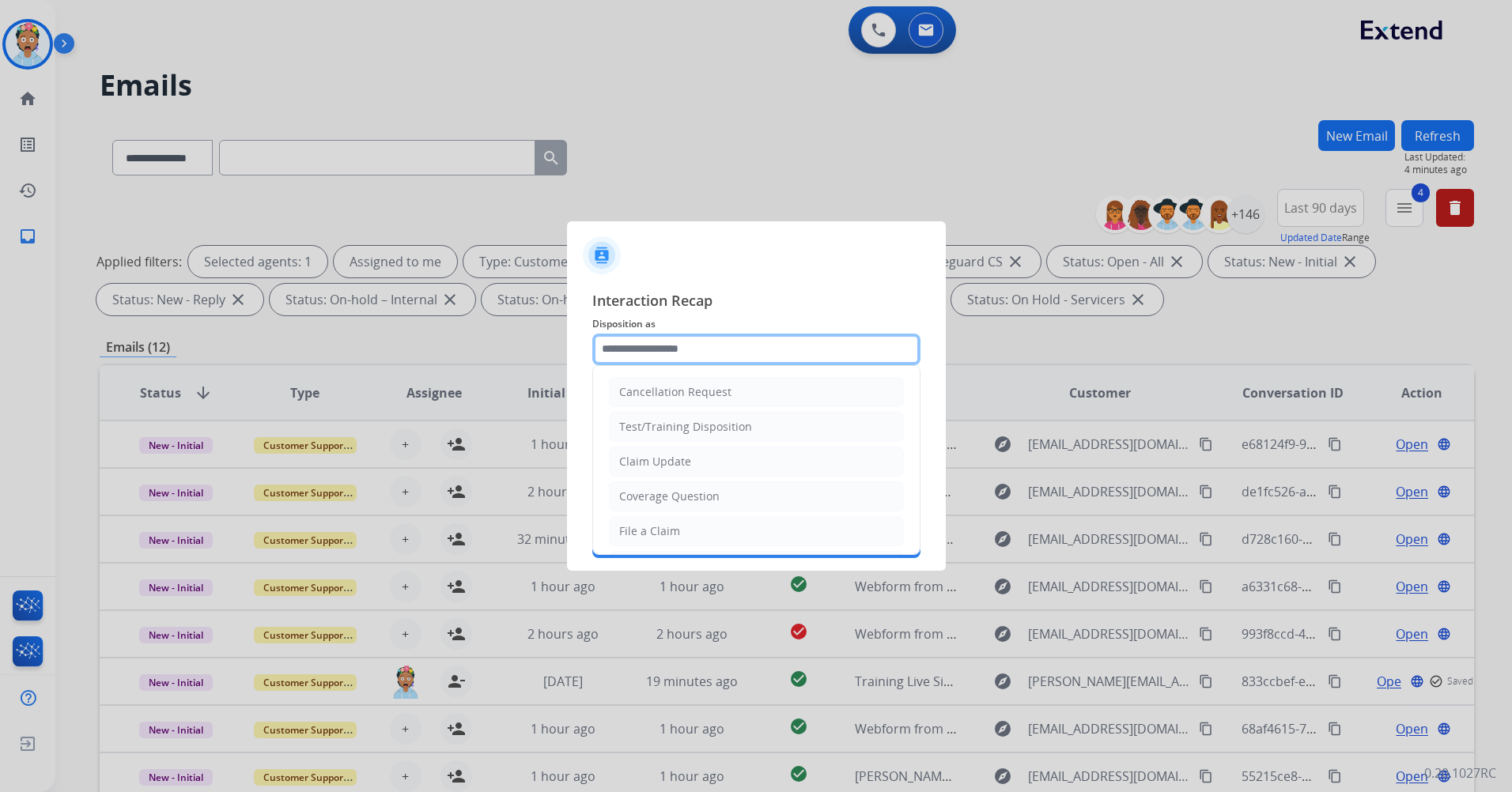
click at [771, 351] on input "text" at bounding box center [756, 350] width 329 height 31
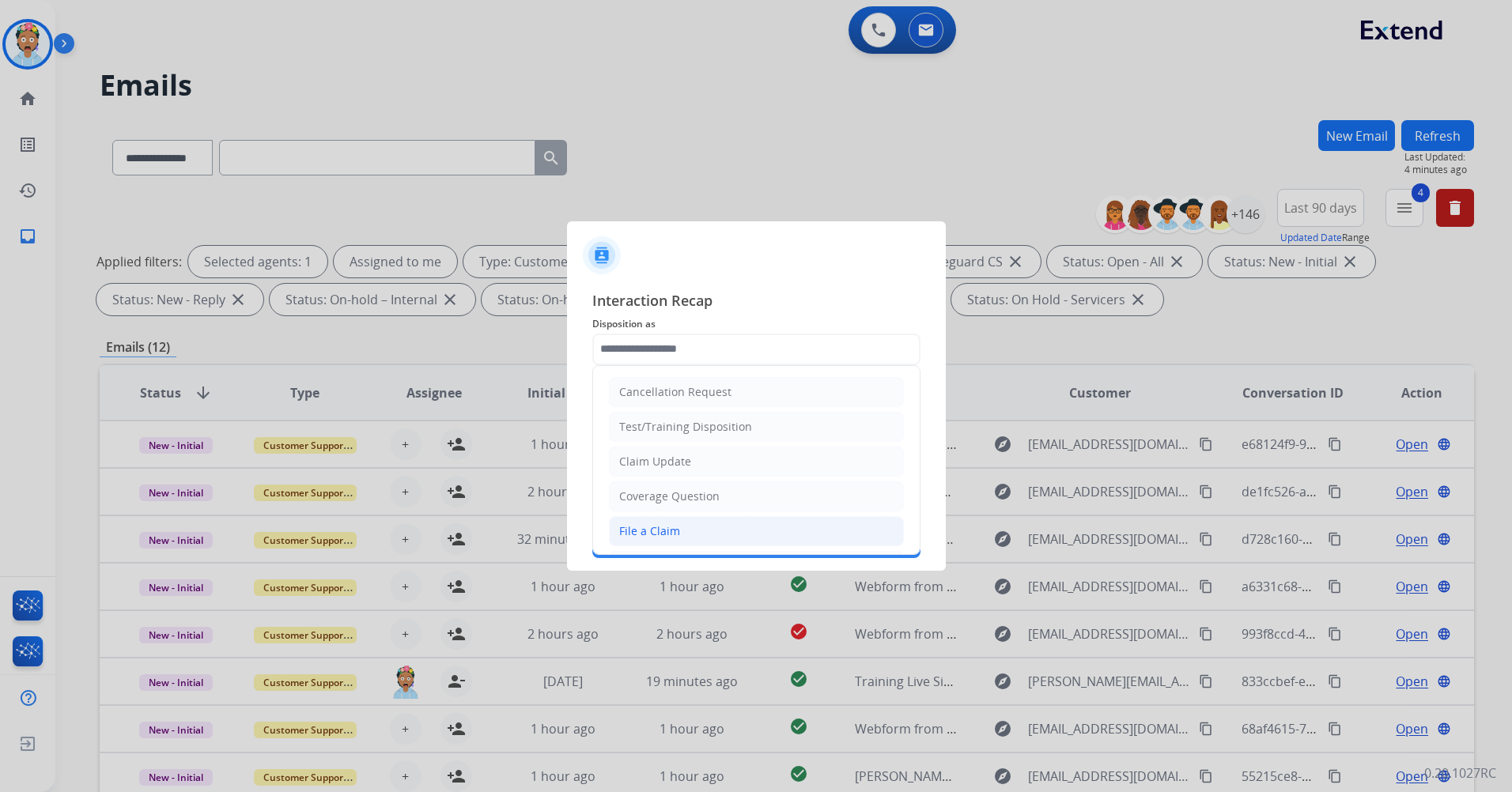
click at [682, 530] on li "File a Claim" at bounding box center [756, 531] width 295 height 30
type input "**********"
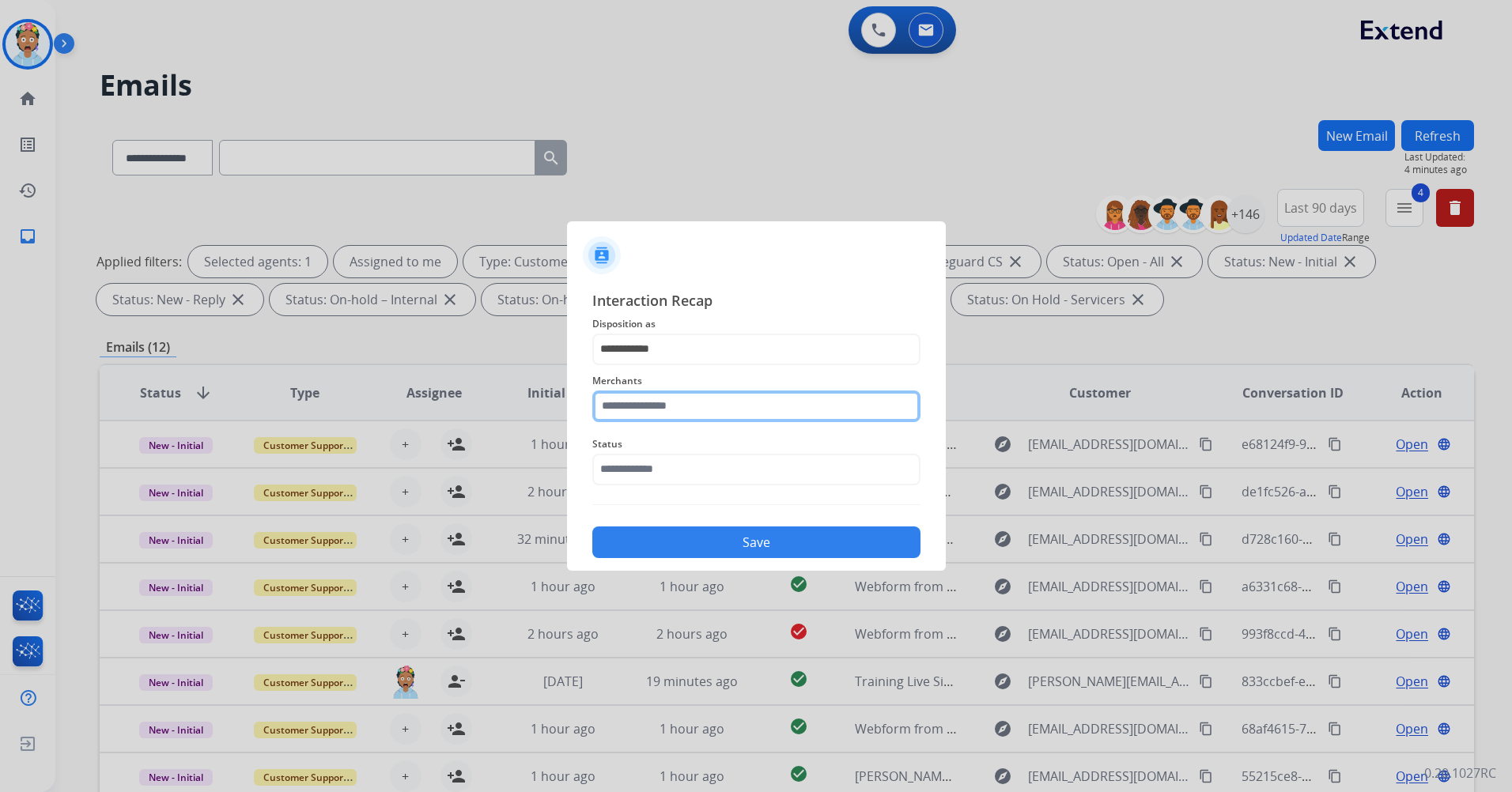
click at [730, 411] on input "text" at bounding box center [756, 407] width 329 height 31
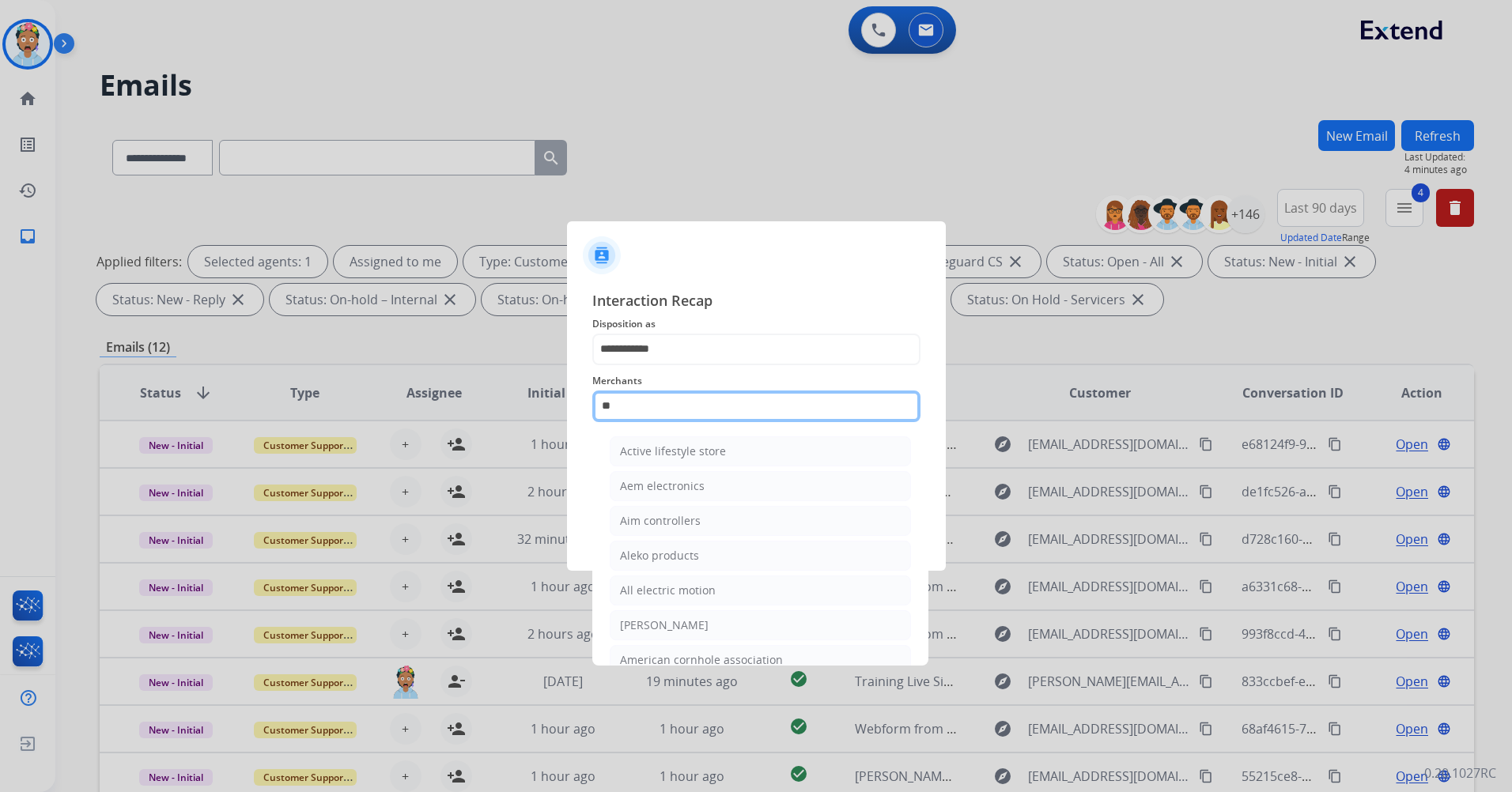
type input "*"
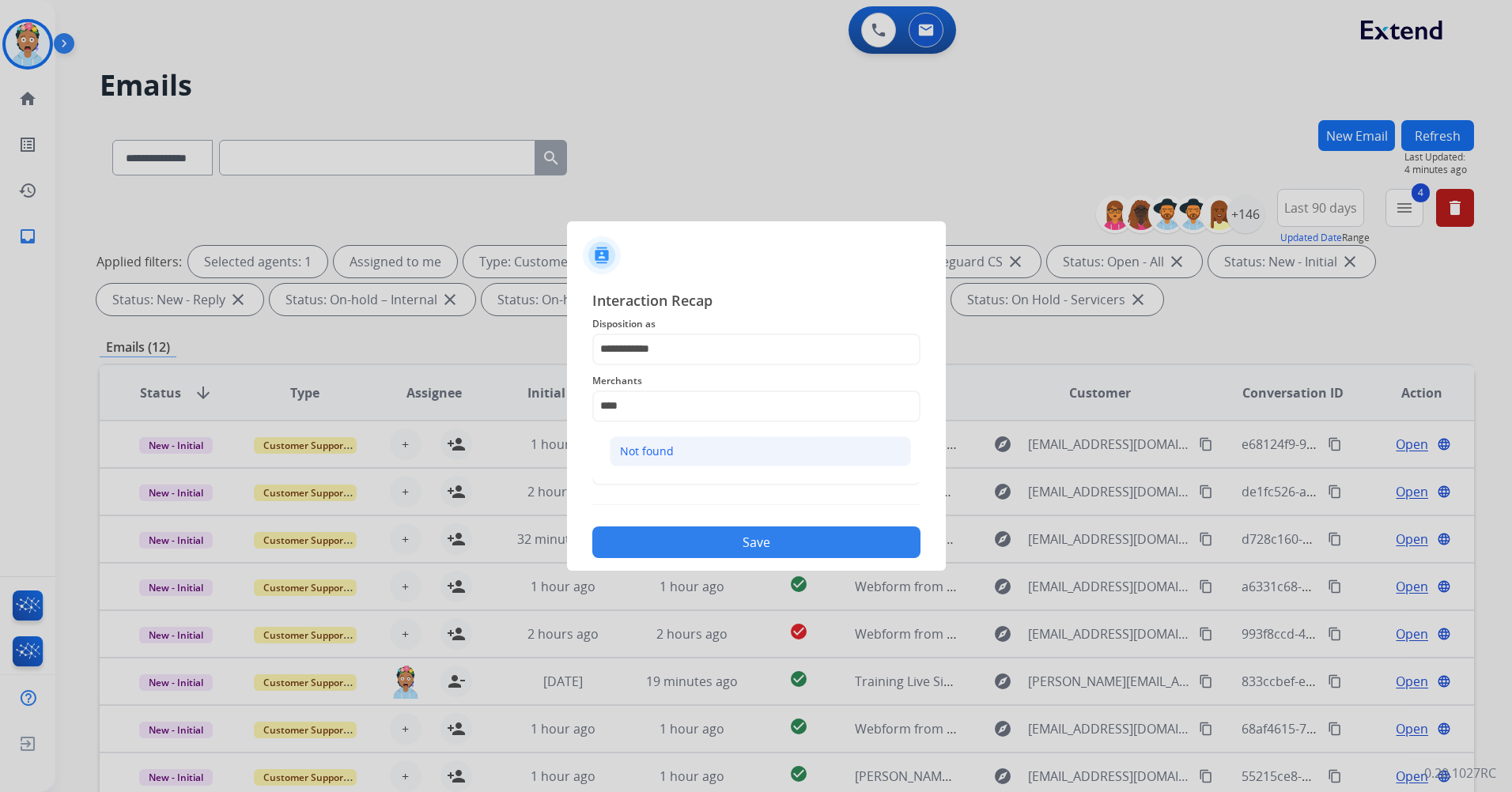
click at [771, 447] on li "Not found" at bounding box center [760, 452] width 301 height 30
type input "*********"
click at [771, 473] on input "text" at bounding box center [756, 470] width 329 height 31
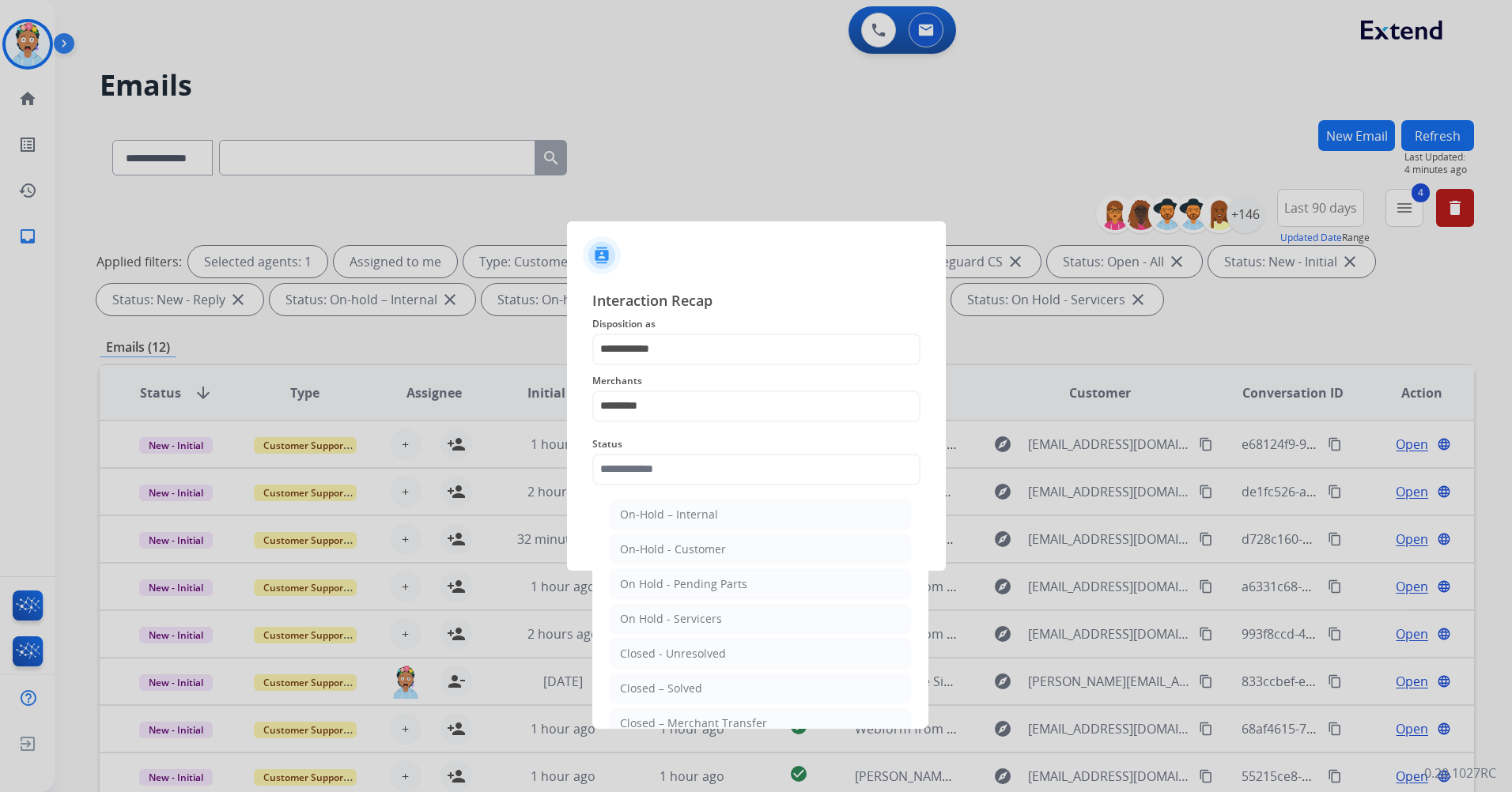
click at [700, 665] on li "Closed – Solved" at bounding box center [760, 688] width 301 height 30
type input "**********"
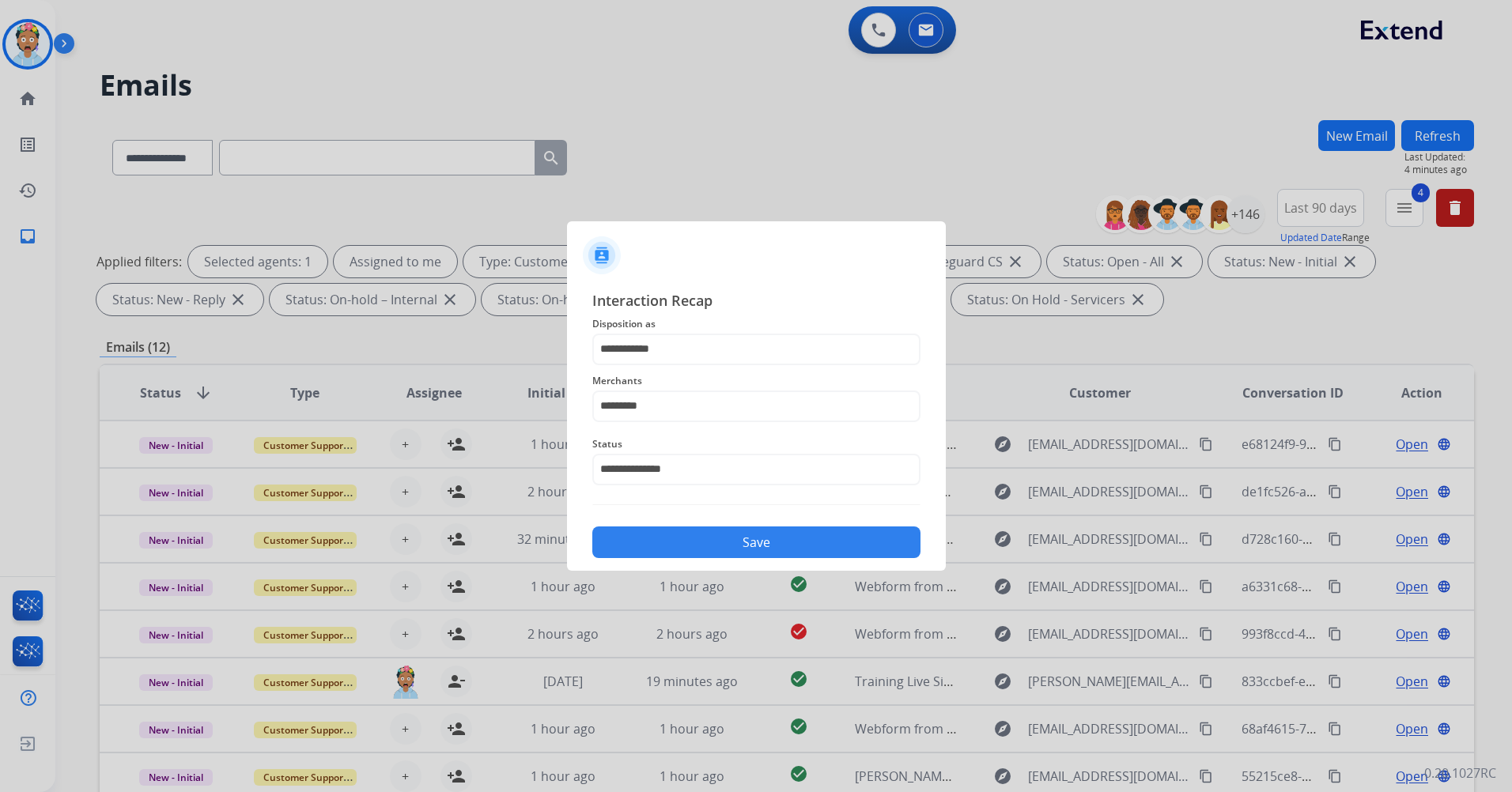
click at [725, 543] on button "Save" at bounding box center [756, 542] width 329 height 31
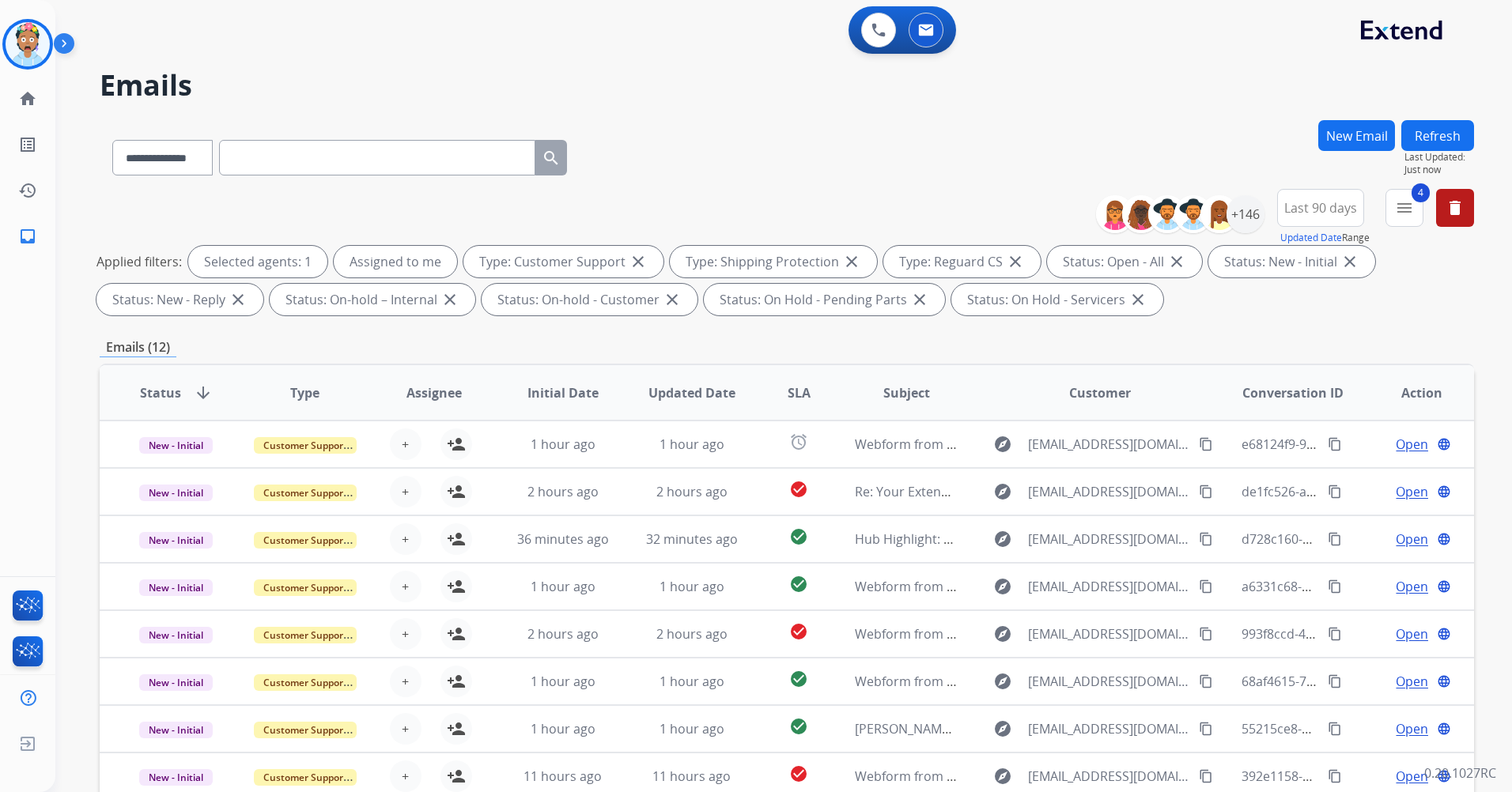
click at [771, 225] on div "**********" at bounding box center [787, 255] width 1374 height 133
click at [771, 294] on div "Applied filters: Selected agents: 1 Assigned to me Type: Customer Support close…" at bounding box center [783, 281] width 1374 height 70
click at [413, 68] on div "**********" at bounding box center [765, 452] width 1419 height 792
click at [254, 61] on div "**********" at bounding box center [765, 452] width 1419 height 792
click at [771, 51] on div "0 Voice Interactions 0 Email Interactions" at bounding box center [774, 31] width 1400 height 50
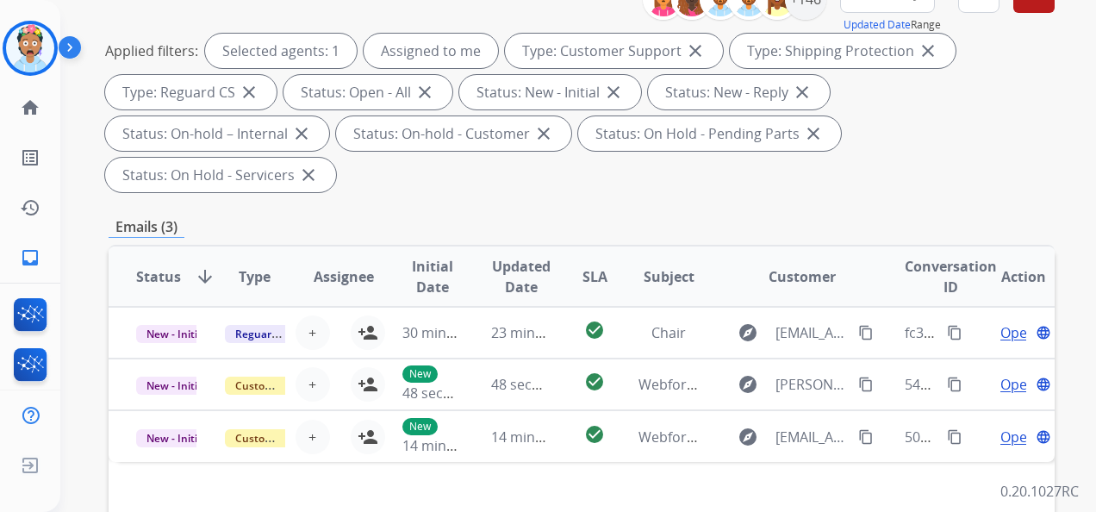
scroll to position [345, 0]
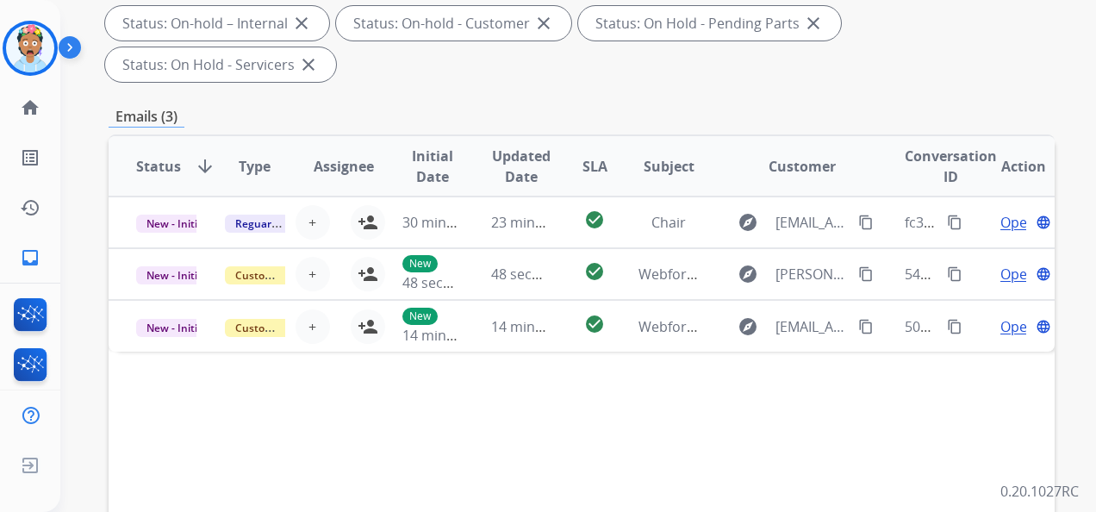
click at [542, 395] on div "Status arrow_downward Type Assignee Initial Date Updated Date SLA Subject Custo…" at bounding box center [582, 422] width 946 height 577
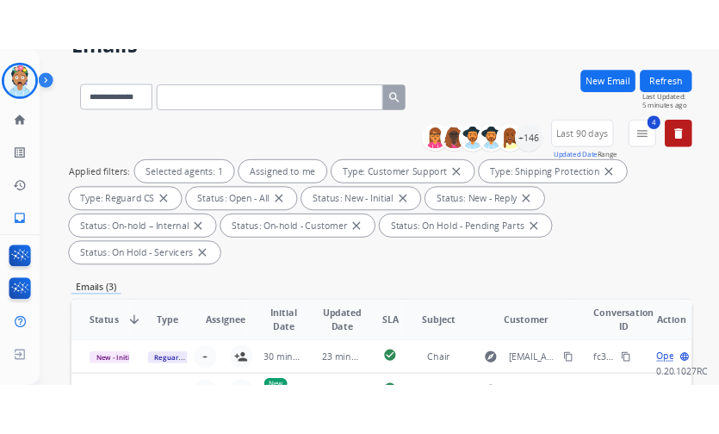
scroll to position [0, 0]
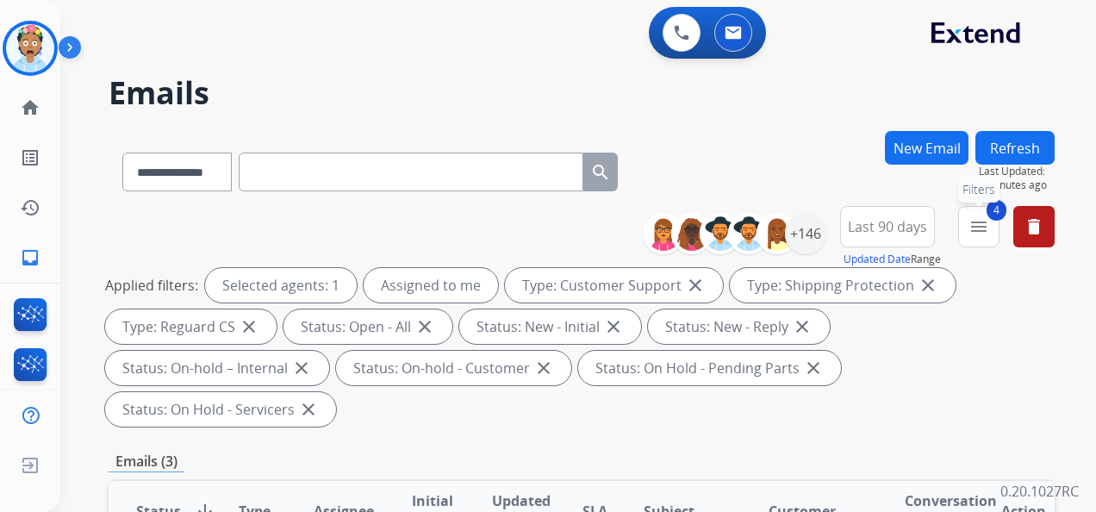
click at [840, 223] on mat-icon "menu" at bounding box center [978, 226] width 21 height 21
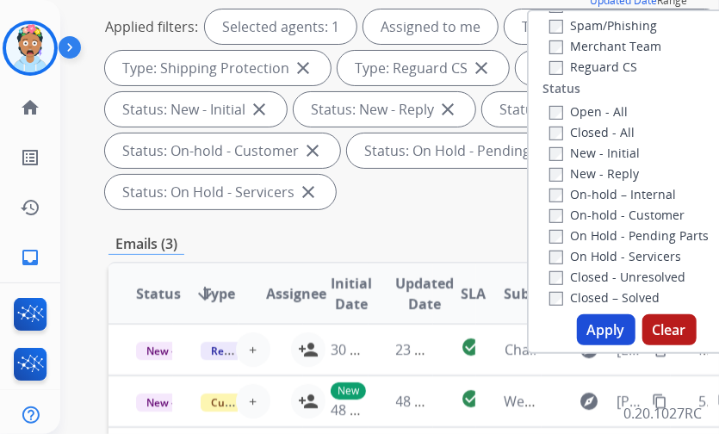
scroll to position [86, 0]
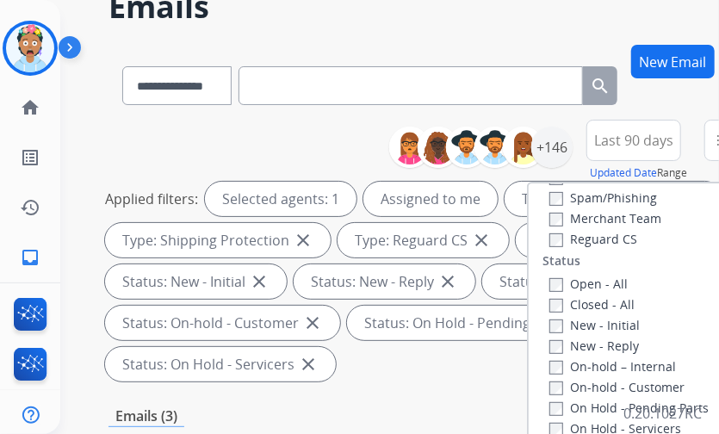
click at [355, 18] on h2 "Emails" at bounding box center [393, 7] width 569 height 34
